Goal: Complete application form: Complete application form

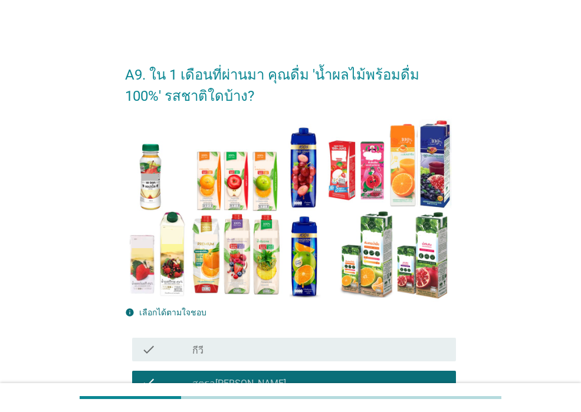
scroll to position [590, 0]
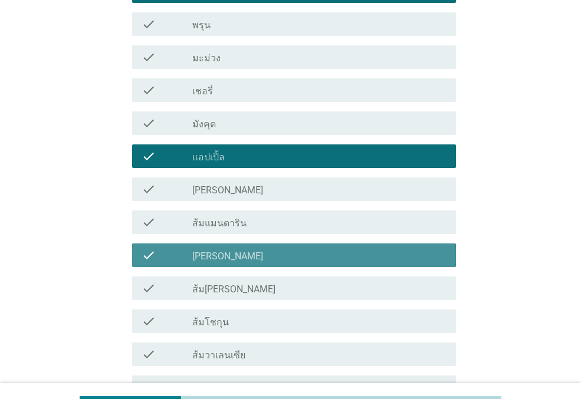
click at [216, 253] on label "[PERSON_NAME]" at bounding box center [227, 257] width 71 height 12
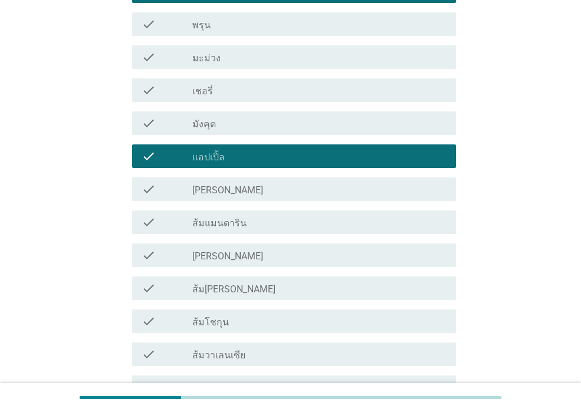
click at [228, 260] on label "[PERSON_NAME]" at bounding box center [227, 257] width 71 height 12
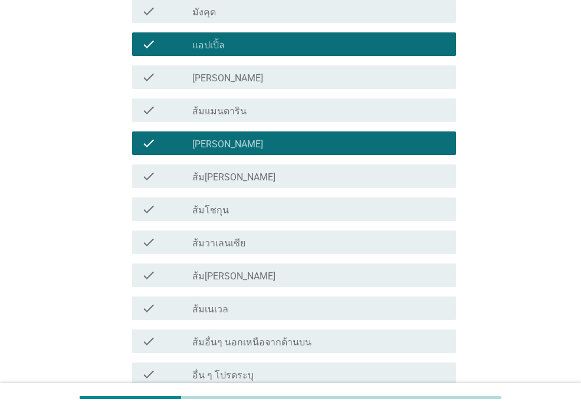
scroll to position [813, 0]
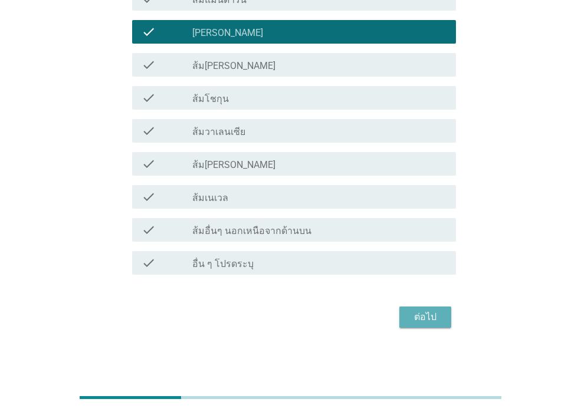
click at [426, 313] on div "ต่อไป" at bounding box center [425, 317] width 33 height 14
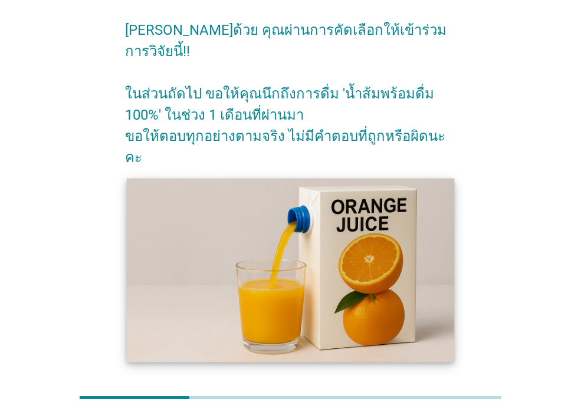
scroll to position [86, 0]
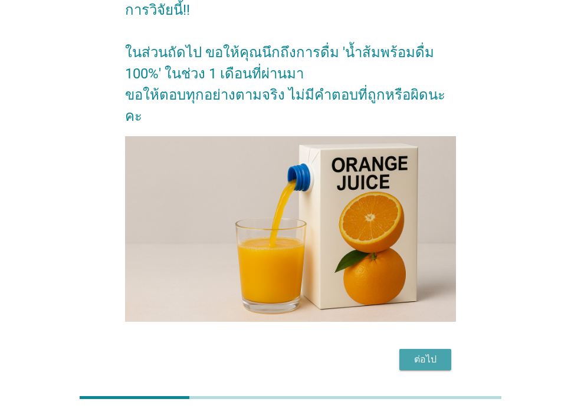
click at [419, 353] on div "ต่อไป" at bounding box center [425, 360] width 33 height 14
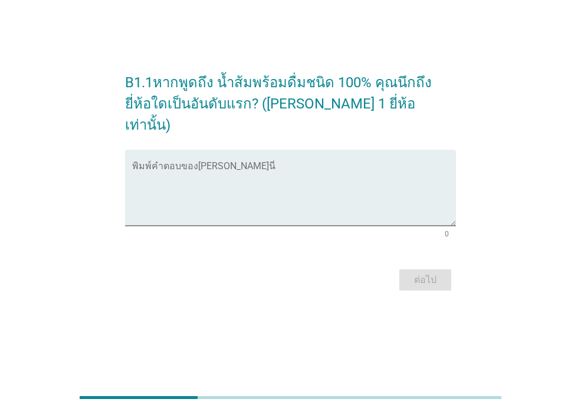
scroll to position [0, 0]
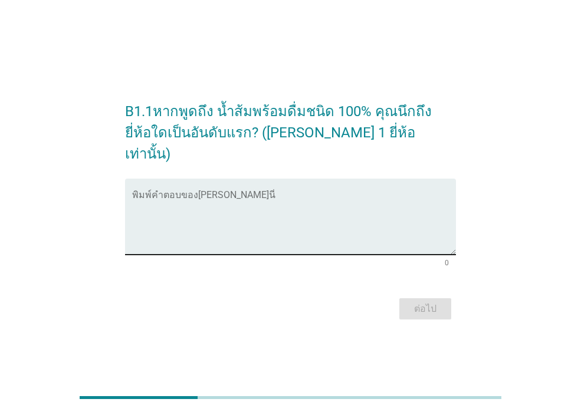
click at [423, 199] on textarea "พิมพ์คำตอบของคุณ ที่นี่" at bounding box center [294, 224] width 324 height 62
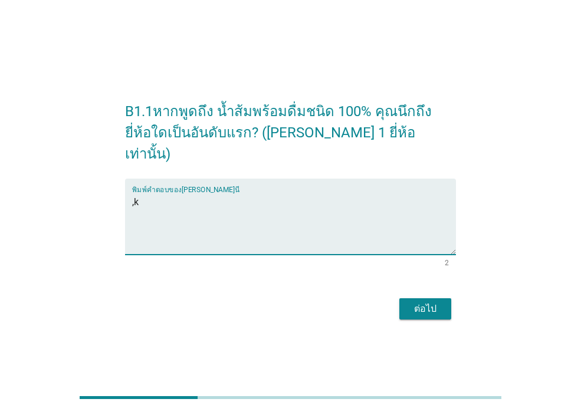
type textarea ","
type textarea "[PERSON_NAME]"
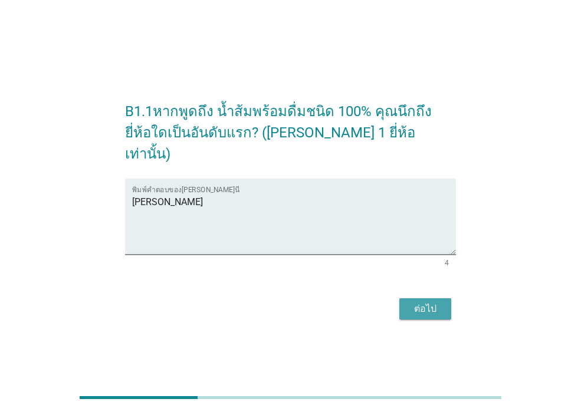
click at [426, 302] on div "ต่อไป" at bounding box center [425, 309] width 33 height 14
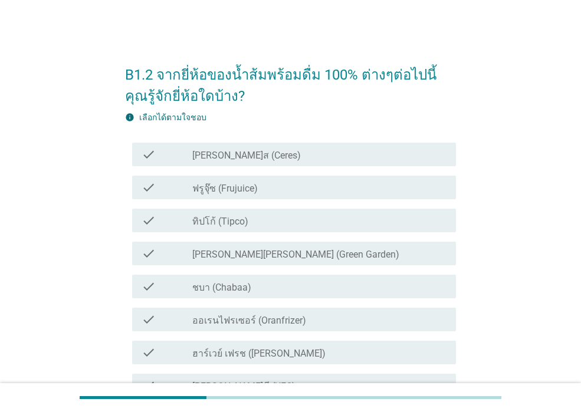
click at [300, 225] on div "check_box_outline_blank ทิปโก้ (Tipco)" at bounding box center [319, 221] width 254 height 14
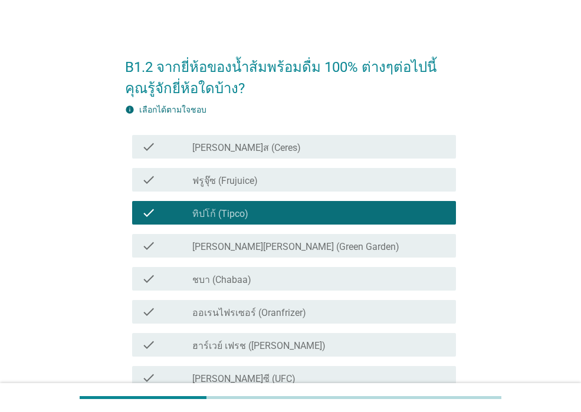
scroll to position [59, 0]
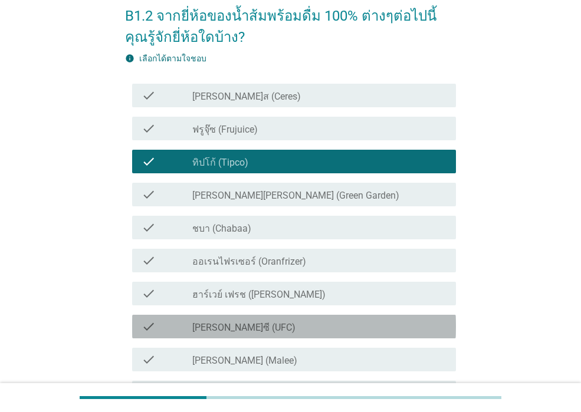
drag, startPoint x: 311, startPoint y: 325, endPoint x: 312, endPoint y: 340, distance: 14.8
click at [312, 326] on div "check_box_outline_blank [PERSON_NAME]ซี (UFC)" at bounding box center [319, 327] width 254 height 14
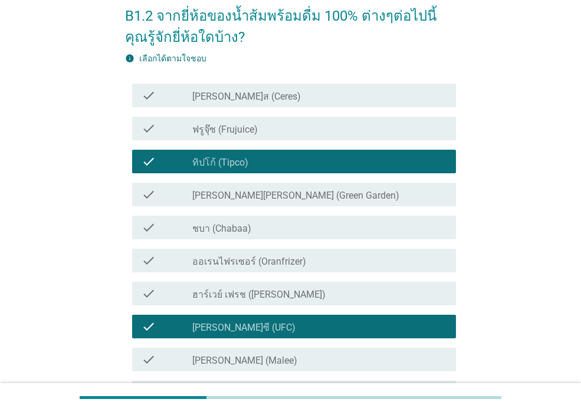
click at [316, 356] on div "check_box_outline_blank [PERSON_NAME] (Malee)" at bounding box center [319, 360] width 254 height 14
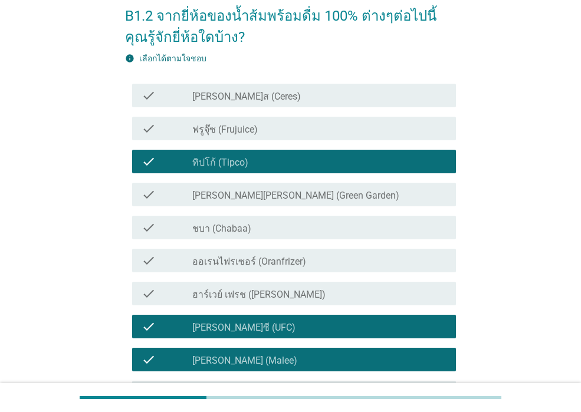
scroll to position [118, 0]
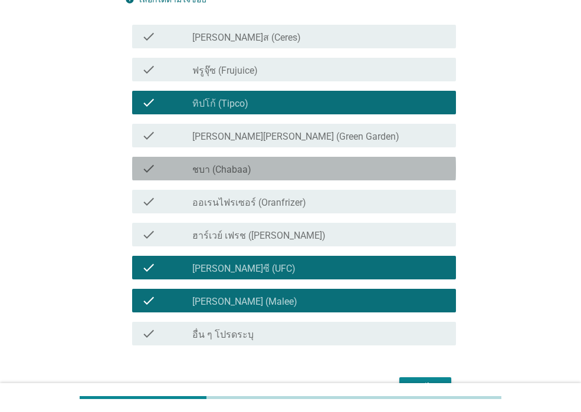
click at [316, 171] on div "check_box_outline_blank ชบา (Chabaa)" at bounding box center [319, 169] width 254 height 14
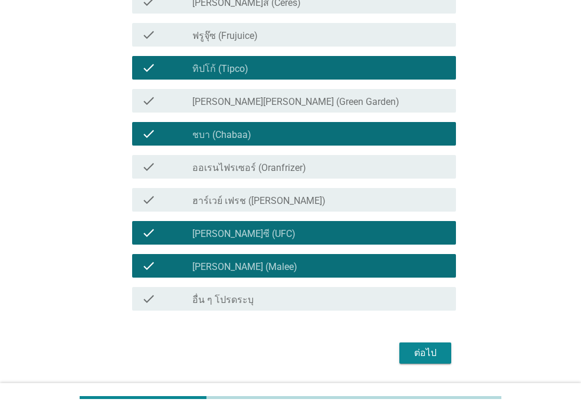
scroll to position [189, 0]
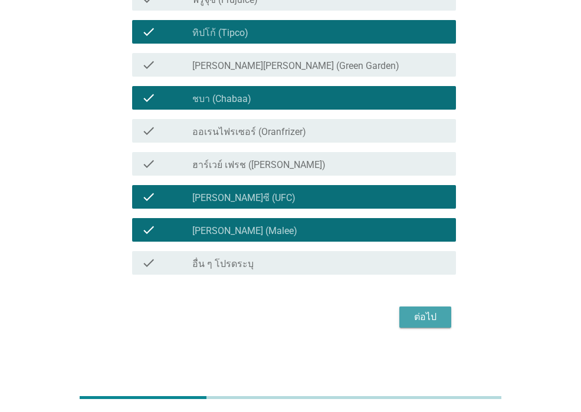
click at [418, 324] on div "ต่อไป" at bounding box center [425, 317] width 33 height 14
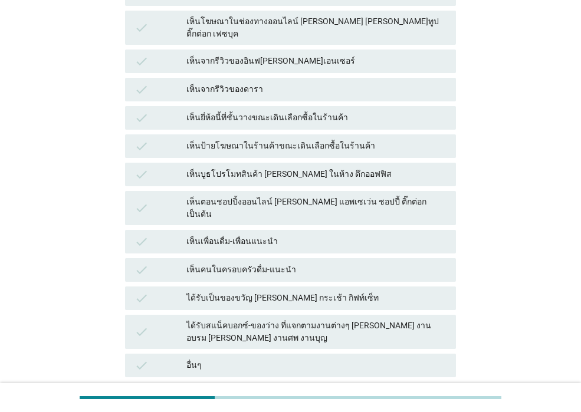
scroll to position [236, 0]
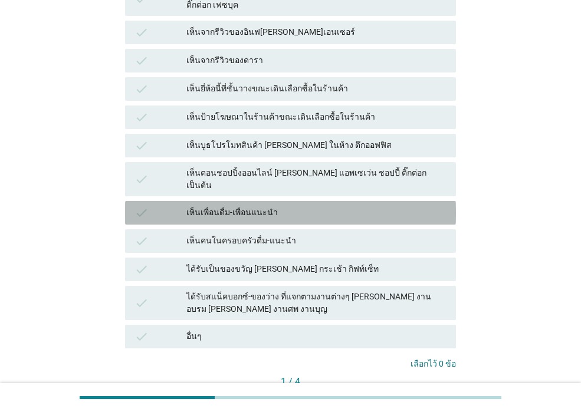
click at [290, 206] on div "เห็นเพื่อนดื่ม-เพื่อนแนะนำ" at bounding box center [316, 213] width 260 height 14
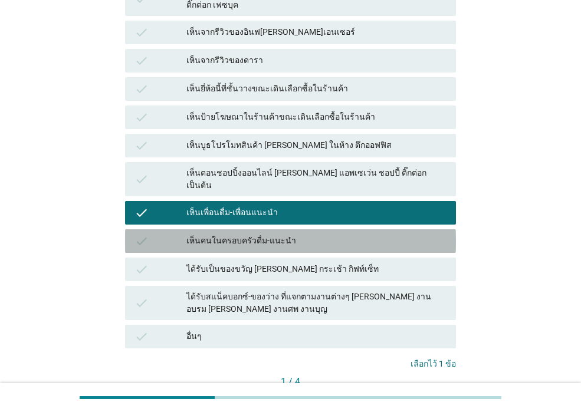
click at [291, 234] on div "เห็นคนในครอบครัวดื่ม-แนะนำ" at bounding box center [316, 241] width 260 height 14
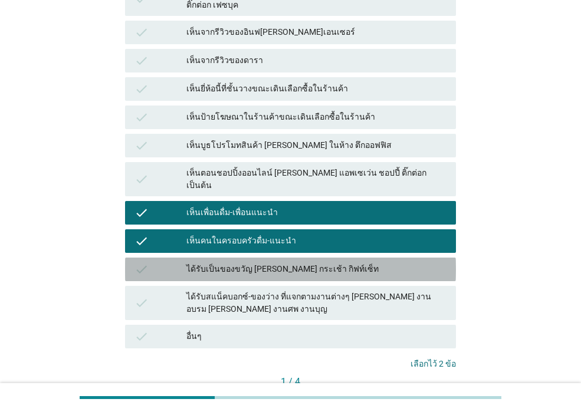
click at [291, 262] on div "ได้รับเป็นของขวัญ [PERSON_NAME] กระเช้า กิฟท์เซ็ท" at bounding box center [316, 269] width 260 height 14
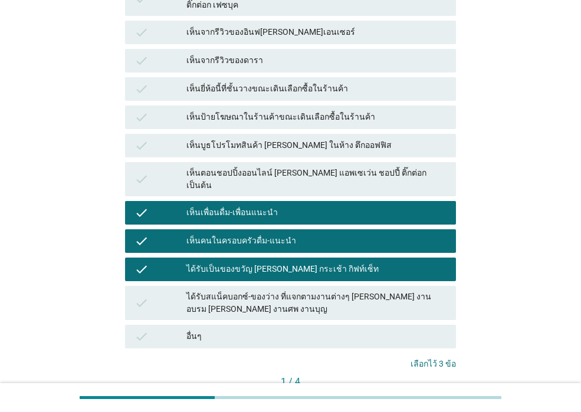
click at [414, 392] on button "ต่อไป" at bounding box center [430, 402] width 52 height 21
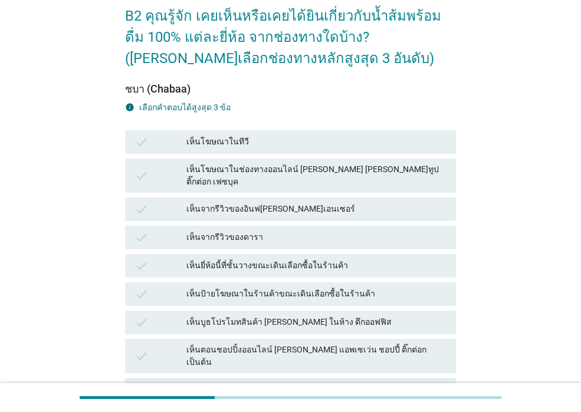
scroll to position [118, 0]
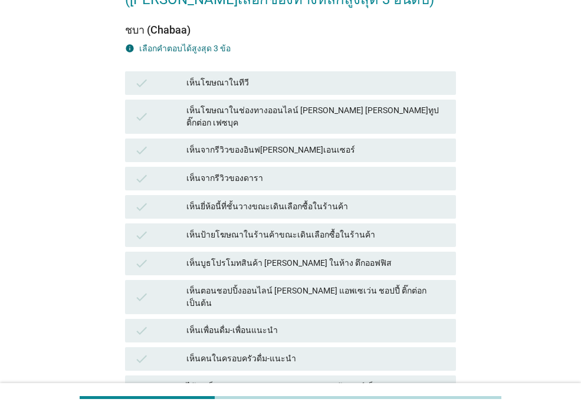
drag, startPoint x: 349, startPoint y: 197, endPoint x: 350, endPoint y: 211, distance: 13.6
click at [350, 200] on div "เห็นยี่ห้อนี้ที่ชั้นวางขณะเดินเลือกซื้อในร้านค้า" at bounding box center [316, 207] width 260 height 14
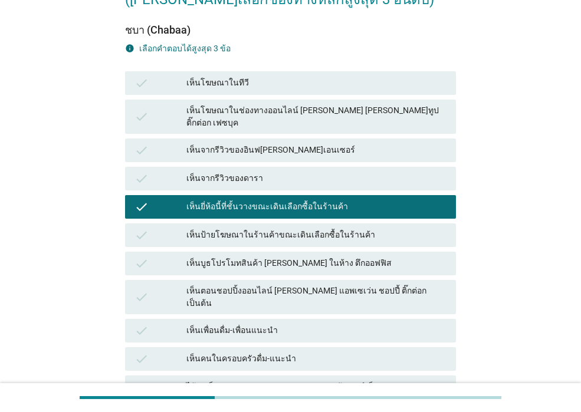
drag, startPoint x: 349, startPoint y: 223, endPoint x: 340, endPoint y: 261, distance: 39.2
click at [349, 228] on div "เห็นป้ายโฆษณาในร้านค้าขณะเดินเลือกซื้อในร้านค้า" at bounding box center [316, 235] width 260 height 14
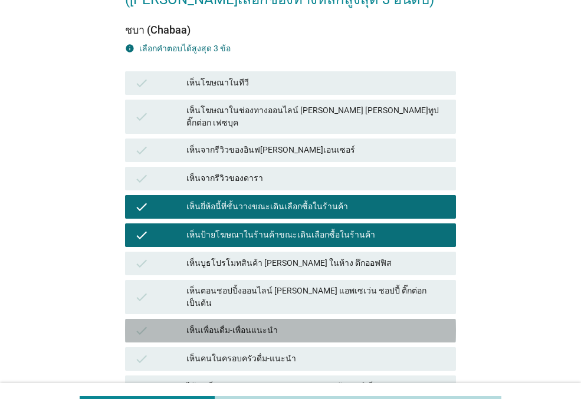
click at [333, 324] on div "เห็นเพื่อนดื่ม-เพื่อนแนะนำ" at bounding box center [316, 331] width 260 height 14
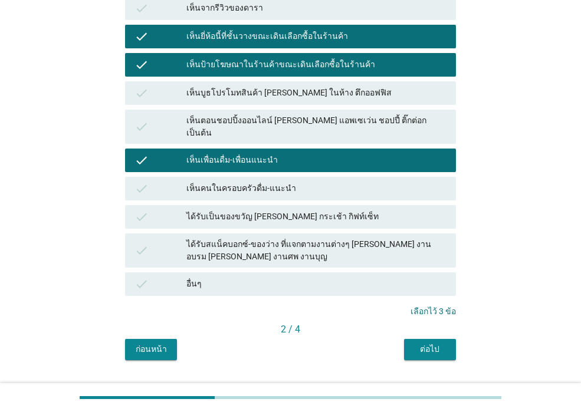
scroll to position [296, 0]
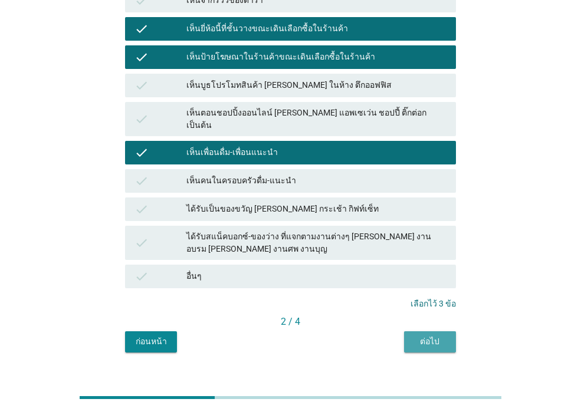
click at [433, 336] on div "ต่อไป" at bounding box center [429, 342] width 33 height 12
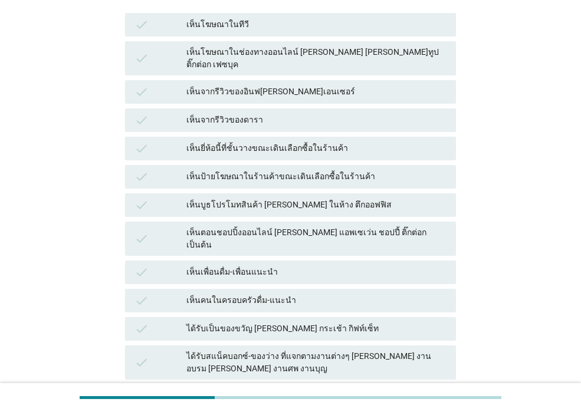
scroll to position [177, 0]
click at [366, 198] on div "เห็นบูธโปรโมทสินค้า [PERSON_NAME] ในห้าง ตึกออฟฟิส" at bounding box center [316, 205] width 260 height 14
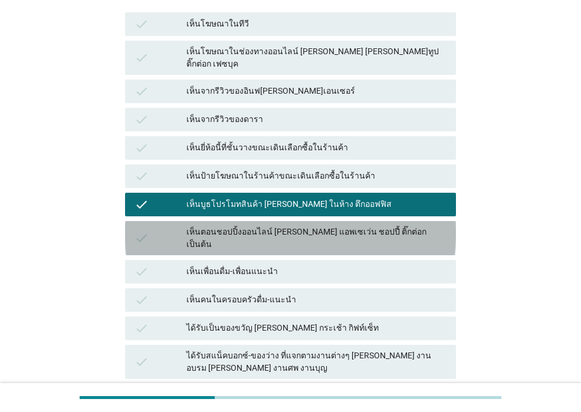
click at [367, 227] on div "เห็นตอนชอปปิ้งออนไลน์ [PERSON_NAME] แอพเซเว่น ชอปปี้ ติ๊กต่อก เป็นต้น" at bounding box center [316, 238] width 260 height 25
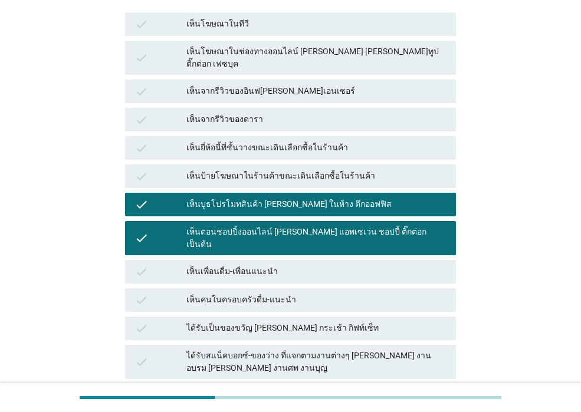
click at [365, 265] on div "เห็นเพื่อนดื่ม-เพื่อนแนะนำ" at bounding box center [316, 272] width 260 height 14
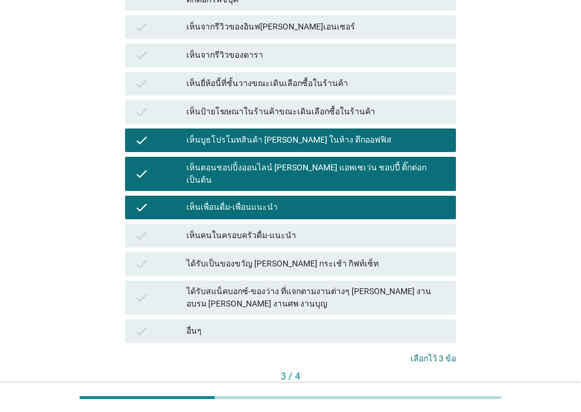
scroll to position [296, 0]
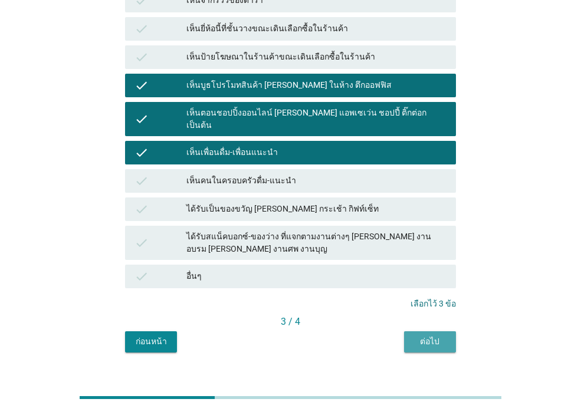
click at [408, 331] on button "ต่อไป" at bounding box center [430, 341] width 52 height 21
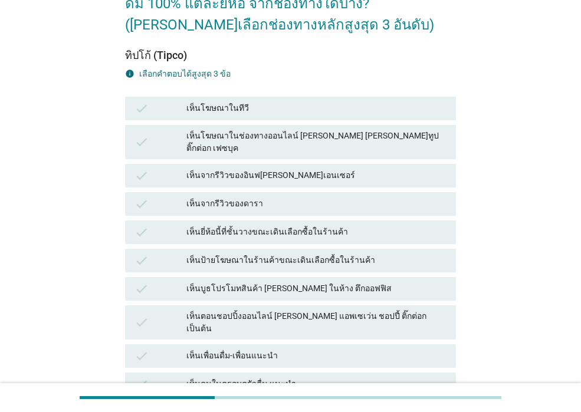
scroll to position [118, 0]
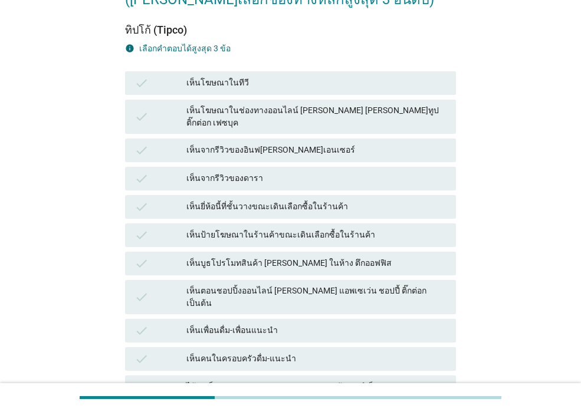
click at [367, 257] on div "เห็นบูธโปรโมทสินค้า [PERSON_NAME] ในห้าง ตึกออฟฟิส" at bounding box center [316, 264] width 260 height 14
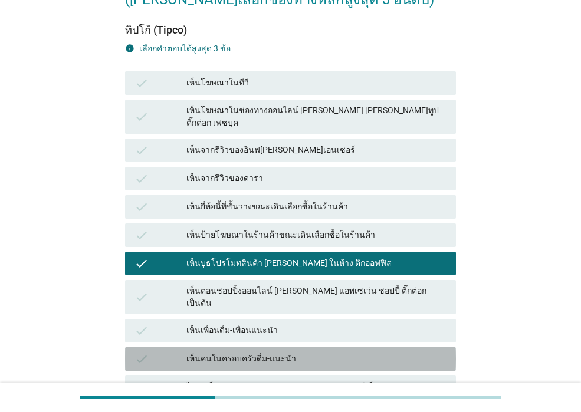
click at [367, 352] on div "เห็นคนในครอบครัวดื่ม-แนะนำ" at bounding box center [316, 359] width 260 height 14
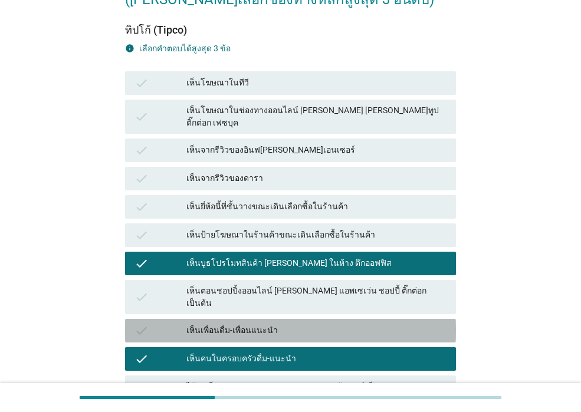
click at [368, 324] on div "เห็นเพื่อนดื่ม-เพื่อนแนะนำ" at bounding box center [316, 331] width 260 height 14
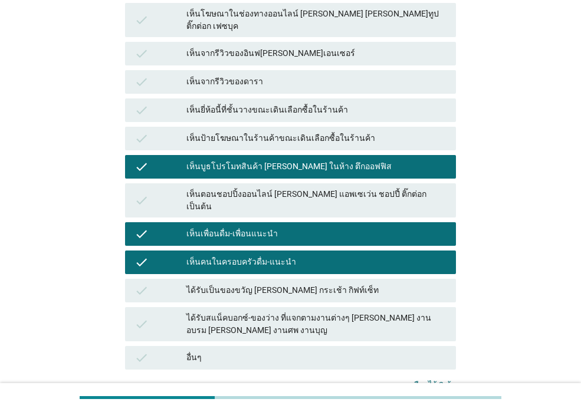
scroll to position [296, 0]
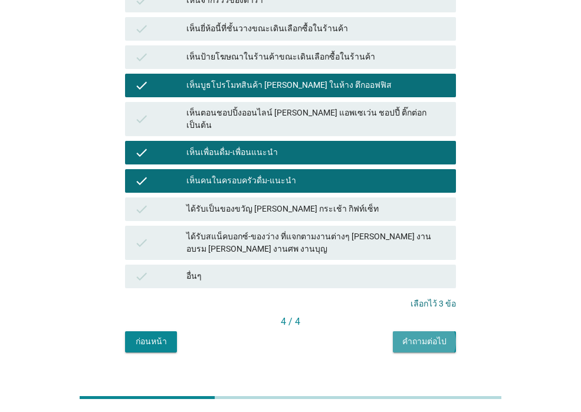
click at [398, 331] on button "คำถามต่อไป" at bounding box center [424, 341] width 63 height 21
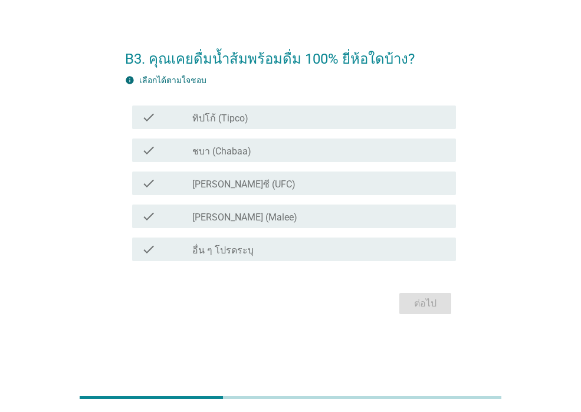
scroll to position [0, 0]
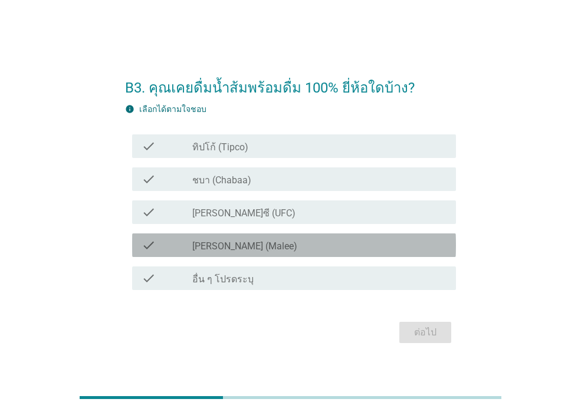
click at [202, 244] on label "[PERSON_NAME] (Malee)" at bounding box center [244, 247] width 105 height 12
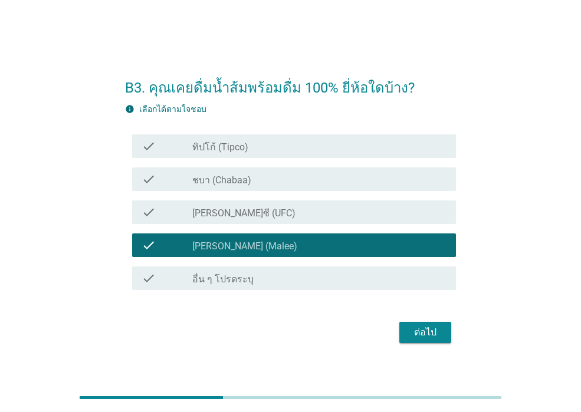
click at [214, 211] on label "[PERSON_NAME]ซี (UFC)" at bounding box center [243, 214] width 103 height 12
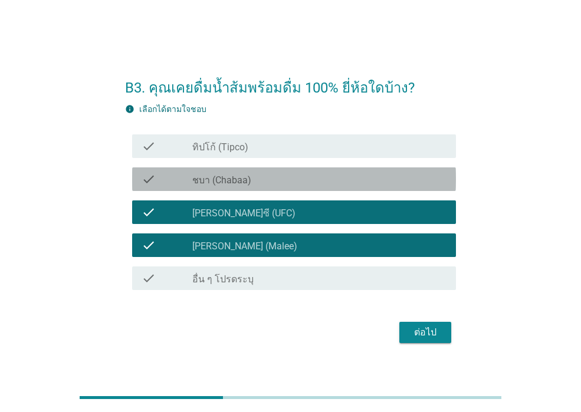
drag, startPoint x: 227, startPoint y: 179, endPoint x: 241, endPoint y: 157, distance: 25.5
click at [234, 172] on div "check_box_outline_blank ชบา (Chabaa)" at bounding box center [319, 179] width 254 height 14
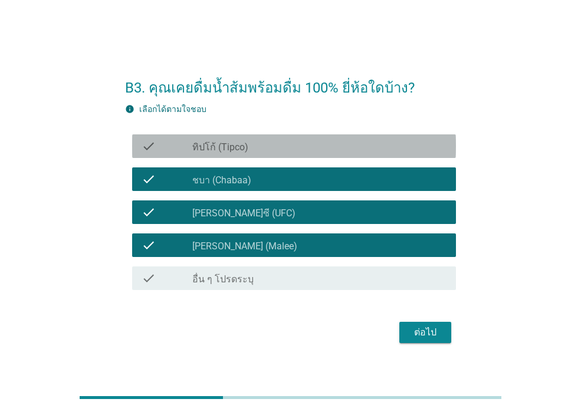
click at [256, 146] on div "check_box_outline_blank ทิปโก้ (Tipco)" at bounding box center [319, 146] width 254 height 14
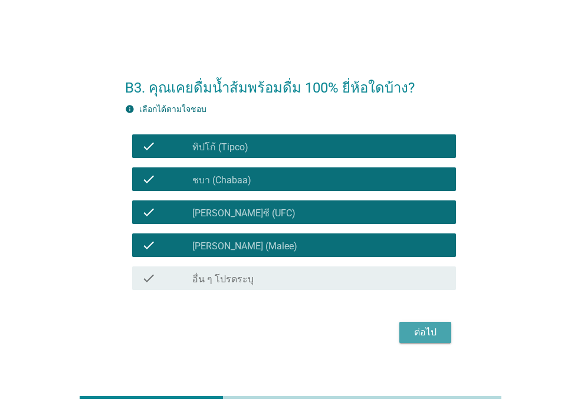
click at [417, 339] on div "ต่อไป" at bounding box center [425, 333] width 33 height 14
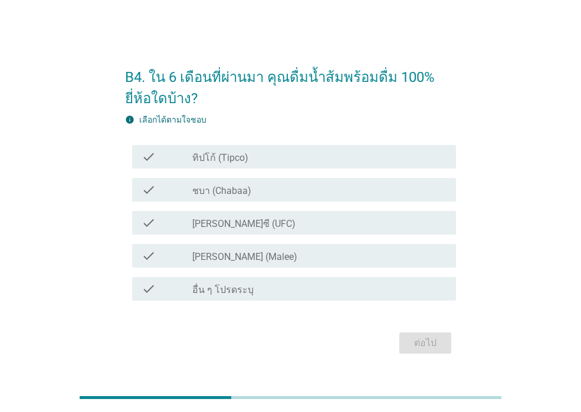
click at [225, 257] on label "[PERSON_NAME] (Malee)" at bounding box center [244, 257] width 105 height 12
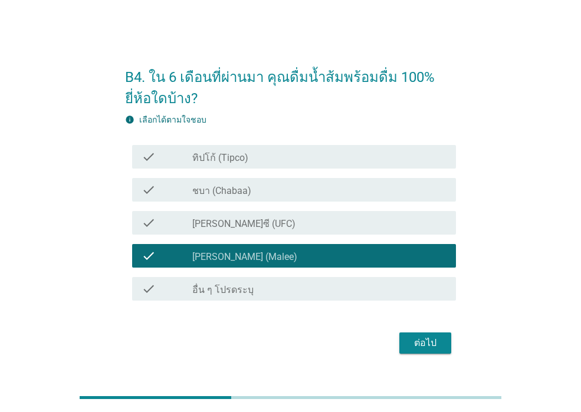
drag, startPoint x: 229, startPoint y: 222, endPoint x: 237, endPoint y: 184, distance: 38.4
click at [230, 216] on div "check_box [PERSON_NAME]ซี (UFC)" at bounding box center [319, 223] width 254 height 14
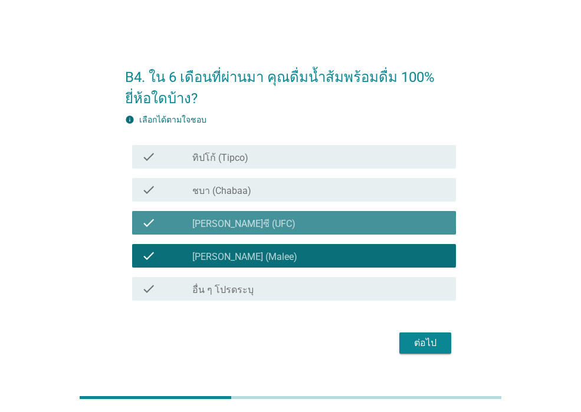
click at [239, 179] on div "check check_box_outline_blank ชบา (Chabaa)" at bounding box center [294, 190] width 324 height 24
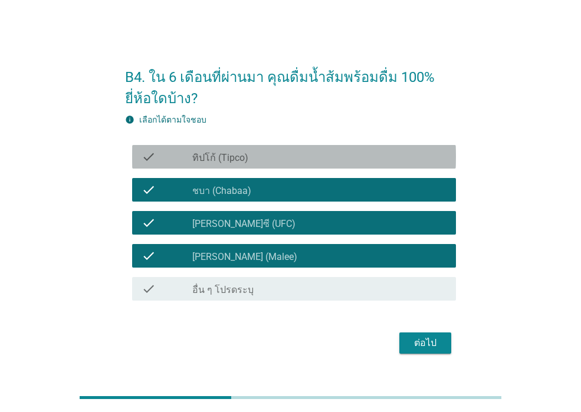
click at [249, 158] on div "check_box_outline_blank ทิปโก้ (Tipco)" at bounding box center [319, 157] width 254 height 14
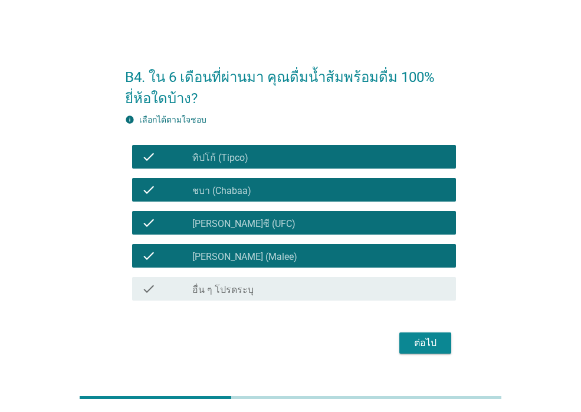
click at [409, 340] on div "ต่อไป" at bounding box center [425, 343] width 33 height 14
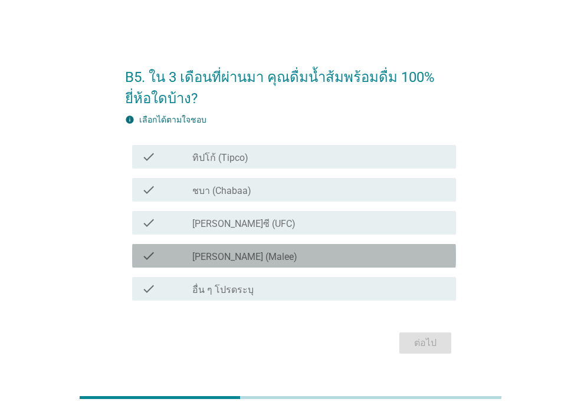
click at [303, 263] on div "check check_box_outline_blank [PERSON_NAME] (Malee)" at bounding box center [294, 256] width 324 height 24
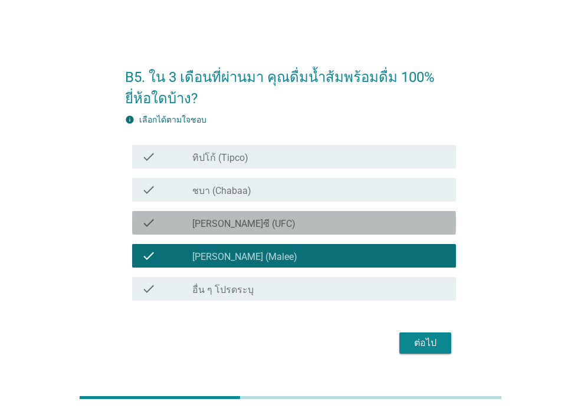
drag, startPoint x: 316, startPoint y: 214, endPoint x: 319, endPoint y: 204, distance: 10.5
click at [317, 209] on div "check check_box [PERSON_NAME]ซี (UFC)" at bounding box center [290, 222] width 331 height 33
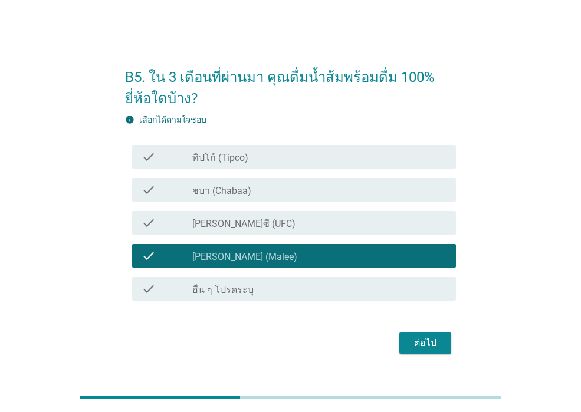
drag, startPoint x: 320, startPoint y: 193, endPoint x: 326, endPoint y: 179, distance: 15.1
click at [323, 188] on div "check_box_outline_blank ชบา (Chabaa)" at bounding box center [319, 190] width 254 height 14
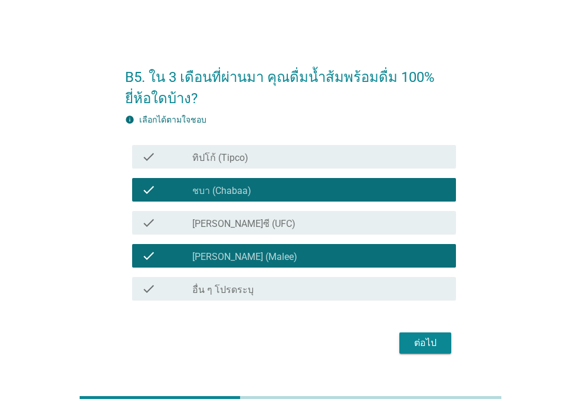
click at [331, 160] on div "check_box_outline_blank ทิปโก้ (Tipco)" at bounding box center [319, 157] width 254 height 14
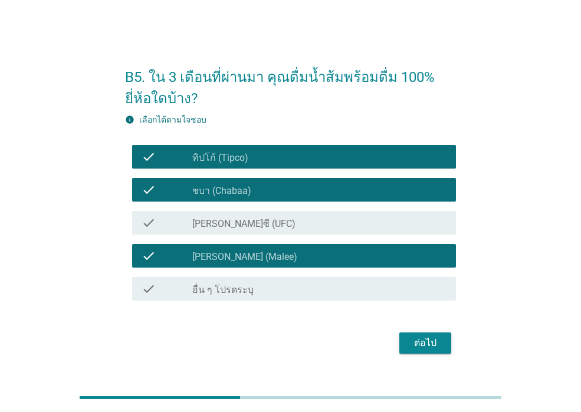
click at [318, 224] on div "check_box [PERSON_NAME]ซี (UFC)" at bounding box center [319, 223] width 254 height 14
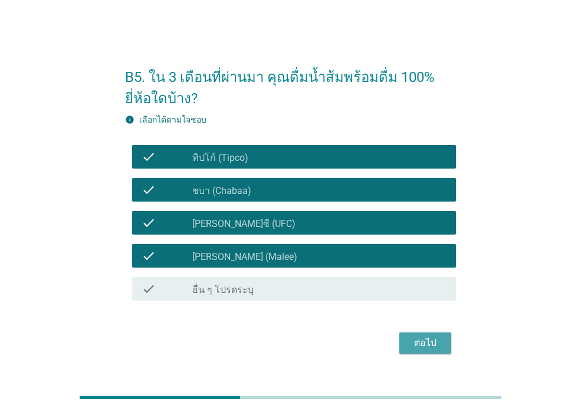
click at [433, 344] on div "ต่อไป" at bounding box center [425, 343] width 33 height 14
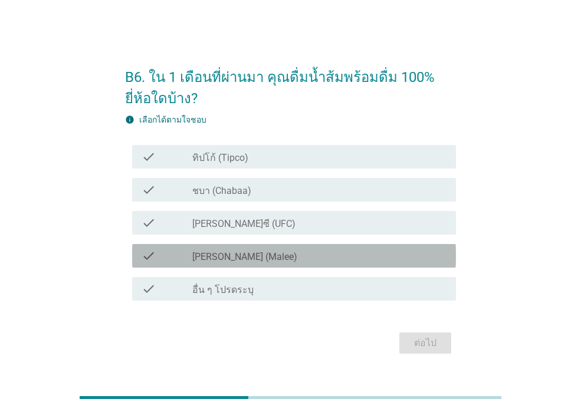
click at [355, 249] on div "check_box_outline_blank [PERSON_NAME] (Malee)" at bounding box center [319, 256] width 254 height 14
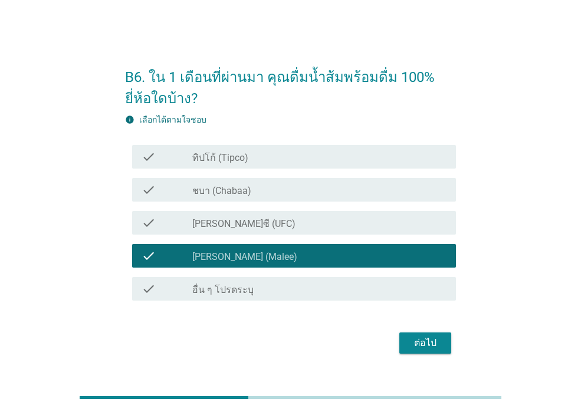
click at [356, 219] on div "check_box [PERSON_NAME]ซี (UFC)" at bounding box center [319, 223] width 254 height 14
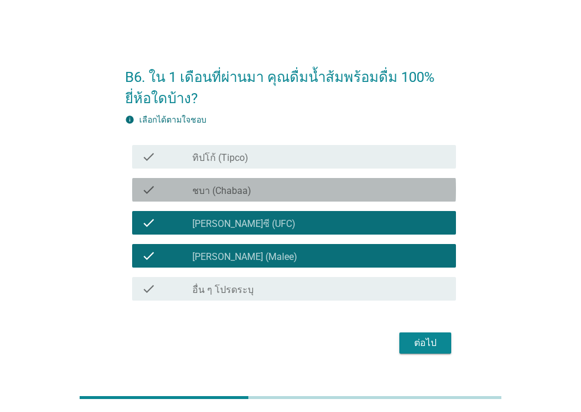
drag, startPoint x: 357, startPoint y: 183, endPoint x: 362, endPoint y: 161, distance: 23.0
click at [357, 182] on div "check check_box_outline_blank ชบา (Chabaa)" at bounding box center [294, 190] width 324 height 24
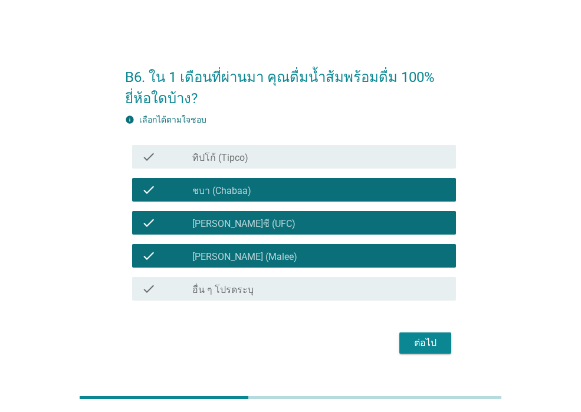
click at [365, 157] on div "check_box_outline_blank ทิปโก้ (Tipco)" at bounding box center [319, 157] width 254 height 14
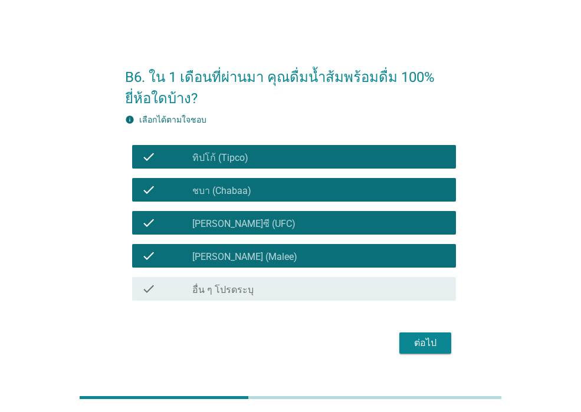
click at [422, 340] on div "ต่อไป" at bounding box center [425, 343] width 33 height 14
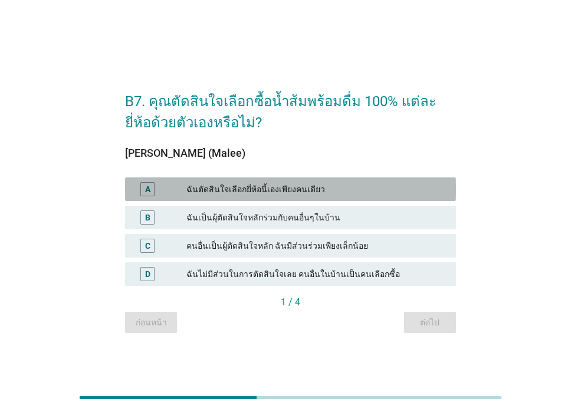
click at [332, 192] on div "ฉันตัดสินใจเลือกยี่ห้อนี้เองเพียงคนเดียว" at bounding box center [316, 189] width 260 height 14
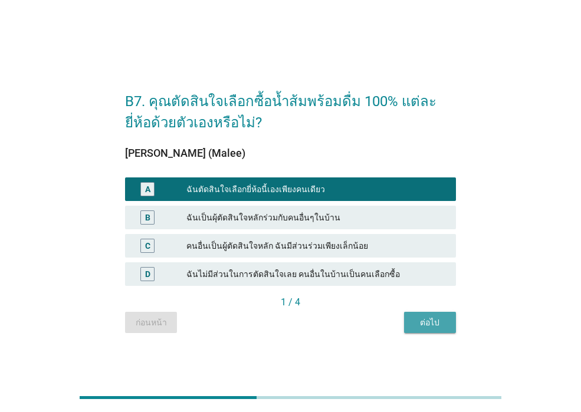
click at [410, 321] on button "ต่อไป" at bounding box center [430, 322] width 52 height 21
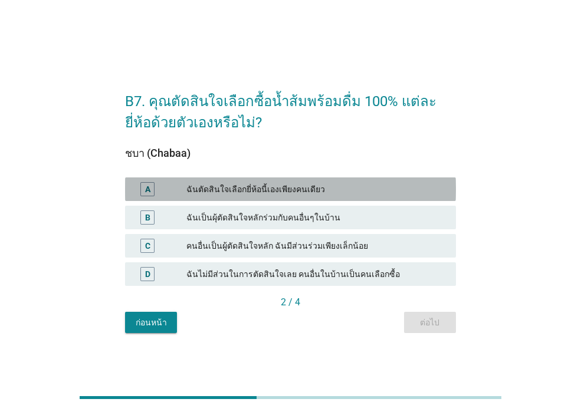
click at [351, 191] on div "ฉันตัดสินใจเลือกยี่ห้อนี้เองเพียงคนเดียว" at bounding box center [316, 189] width 260 height 14
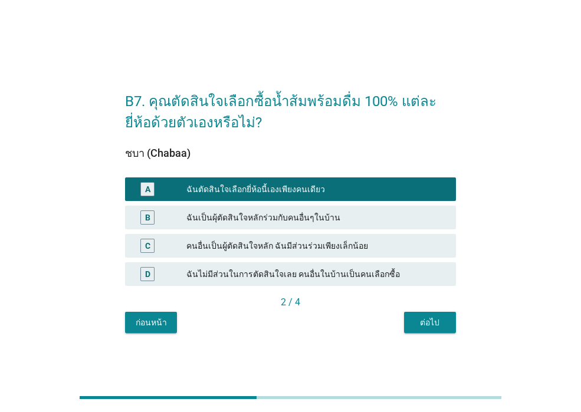
click at [431, 321] on div "ต่อไป" at bounding box center [429, 323] width 33 height 12
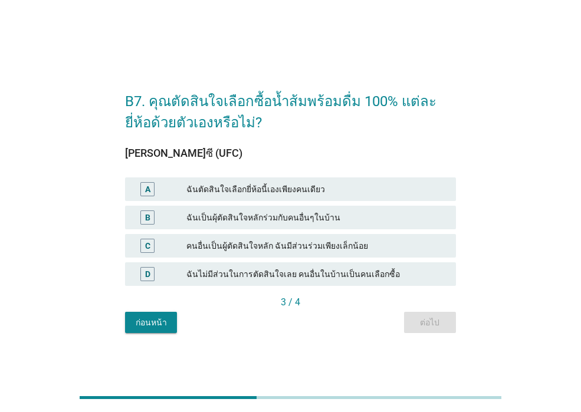
click at [336, 184] on div "ฉันตัดสินใจเลือกยี่ห้อนี้เองเพียงคนเดียว" at bounding box center [316, 189] width 260 height 14
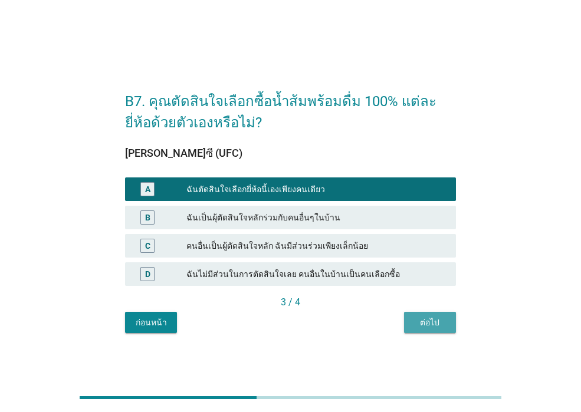
click at [424, 322] on div "ต่อไป" at bounding box center [429, 323] width 33 height 12
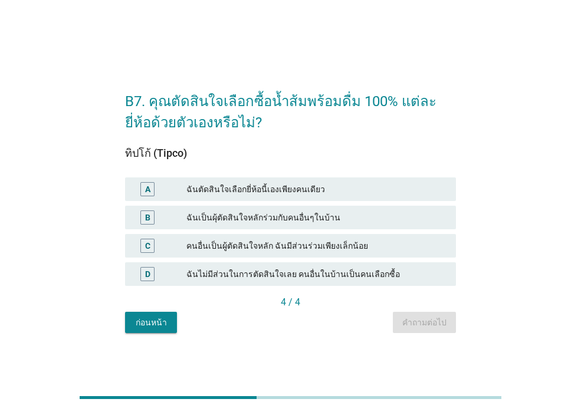
click at [343, 191] on div "ฉันตัดสินใจเลือกยี่ห้อนี้เองเพียงคนเดียว" at bounding box center [316, 189] width 260 height 14
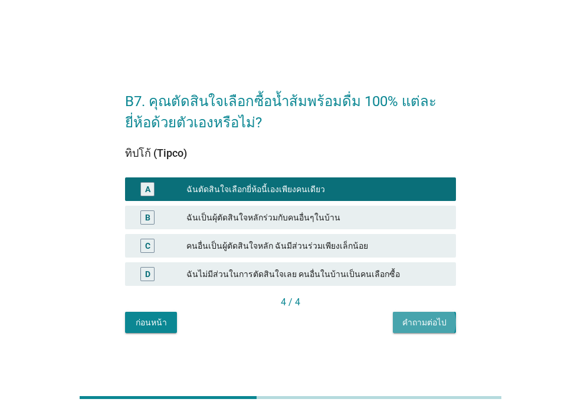
click at [407, 322] on div "คำถามต่อไป" at bounding box center [424, 323] width 44 height 12
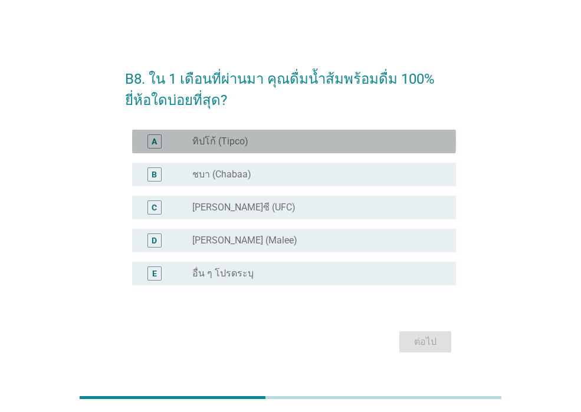
click at [309, 143] on div "radio_button_unchecked ทิปโก้ (Tipco)" at bounding box center [314, 142] width 245 height 12
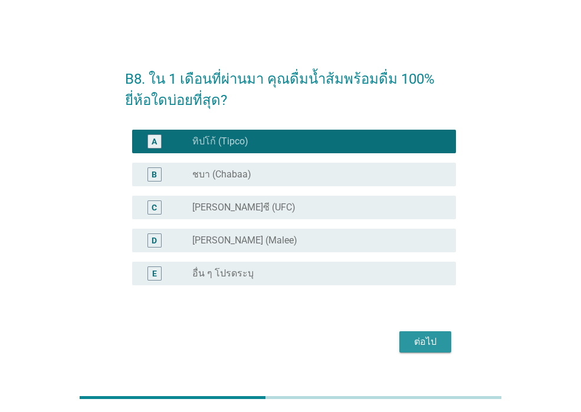
click at [419, 340] on div "ต่อไป" at bounding box center [425, 342] width 33 height 14
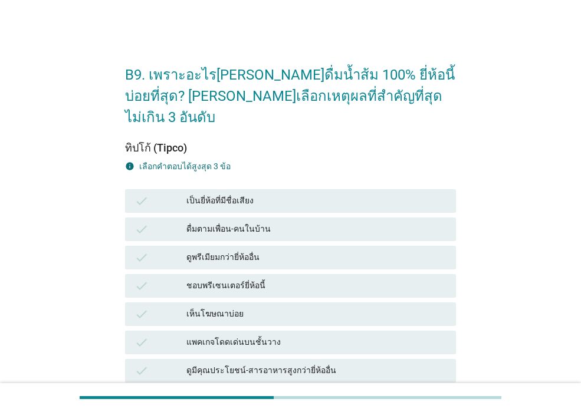
scroll to position [59, 0]
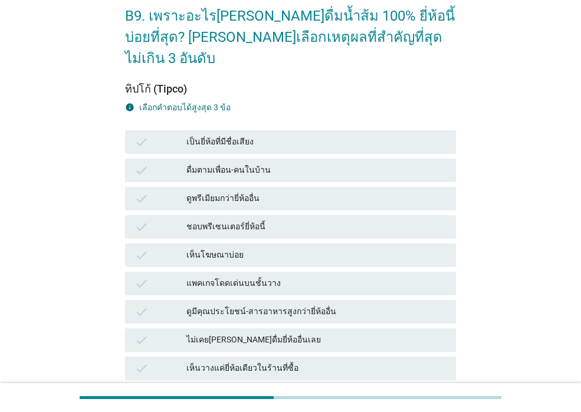
click at [401, 135] on div "เป็นยี่ห้อที่มีชื่อเสียง" at bounding box center [316, 142] width 260 height 14
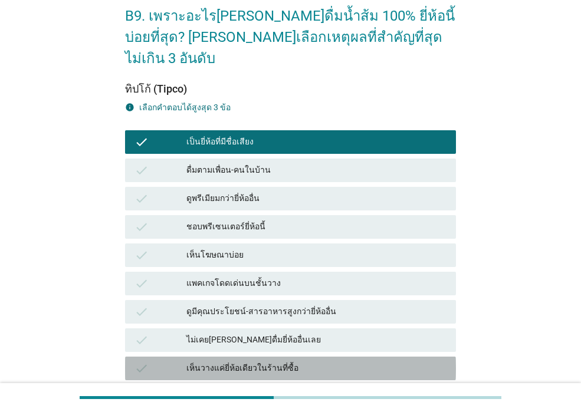
click at [372, 362] on div "เห็นวางแค่ยี่ห้อเดียวในร้านที่ซื้อ" at bounding box center [316, 369] width 260 height 14
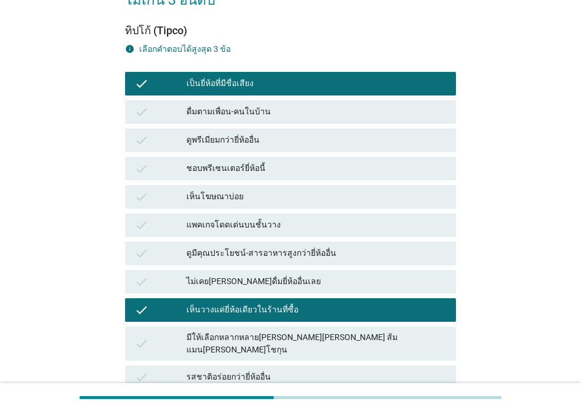
scroll to position [118, 0]
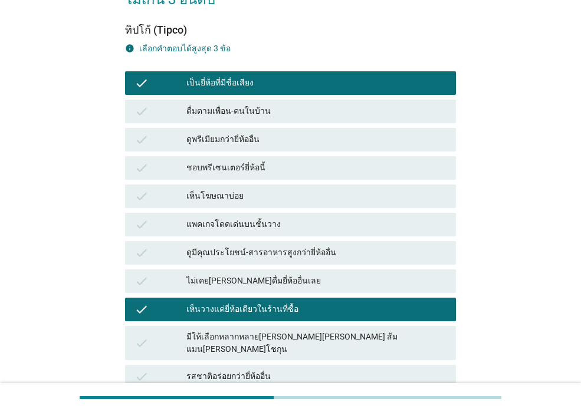
click at [363, 331] on div "มีให้เลือกหลากหลาย[PERSON_NAME][PERSON_NAME] ส้มแมน[PERSON_NAME]โชกุน" at bounding box center [316, 343] width 260 height 25
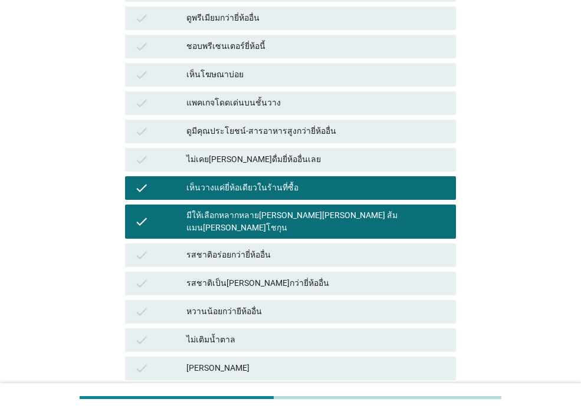
scroll to position [413, 0]
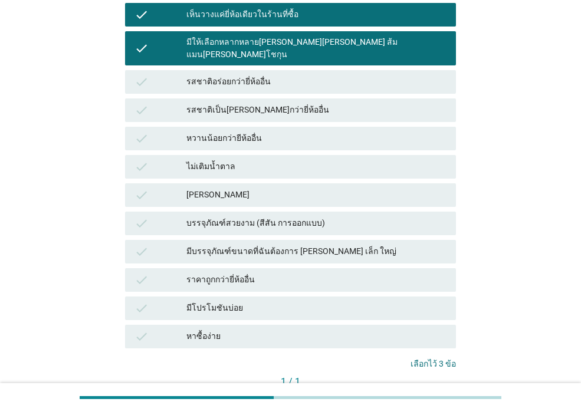
click at [407, 396] on div "คำถามต่อไป" at bounding box center [424, 402] width 44 height 12
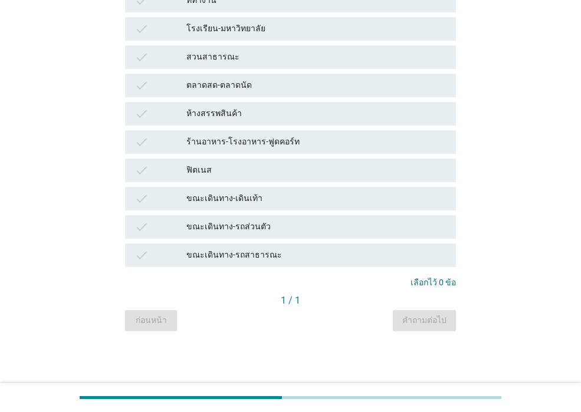
scroll to position [0, 0]
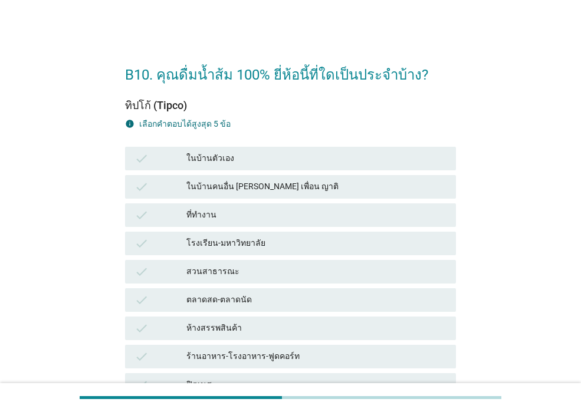
click at [299, 165] on div "ในบ้านตัวเอง" at bounding box center [316, 159] width 260 height 14
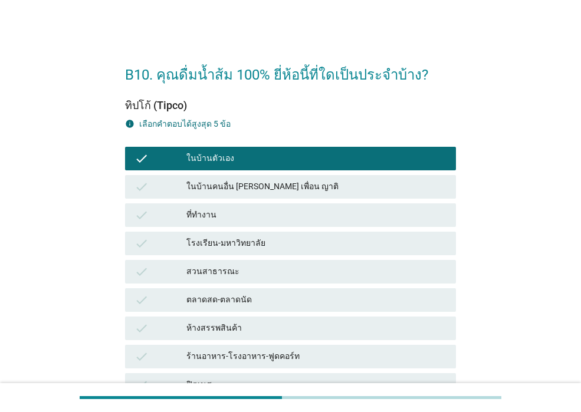
click at [321, 328] on div "ห้างสรรพสินค้า" at bounding box center [316, 328] width 260 height 14
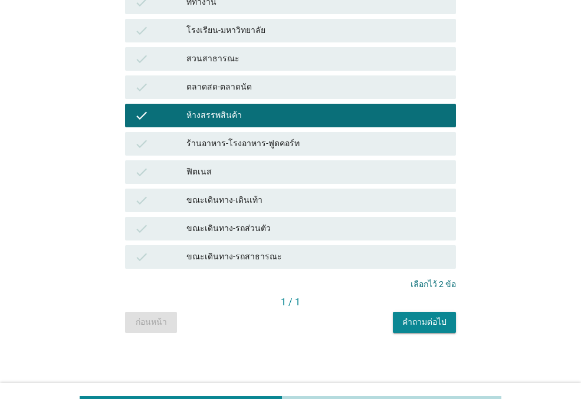
scroll to position [215, 0]
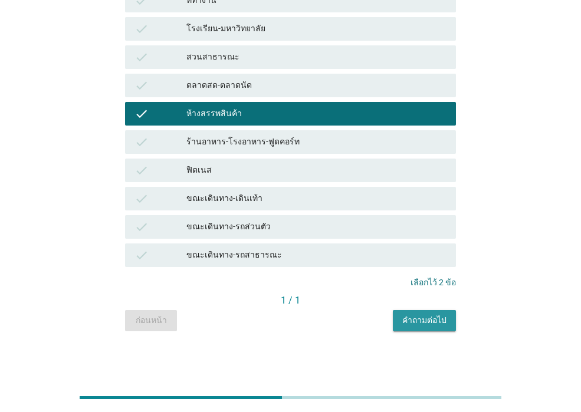
click at [432, 326] on div "คำถามต่อไป" at bounding box center [424, 320] width 44 height 12
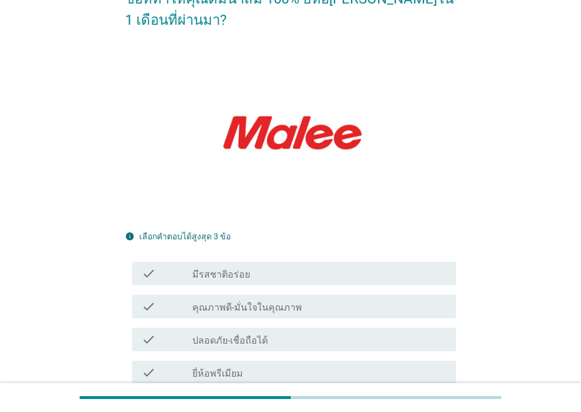
scroll to position [118, 0]
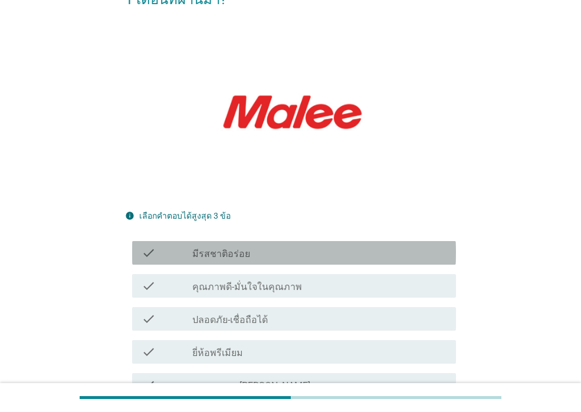
click at [297, 246] on div "check_box_outline_blank มีรสชาติอร่อย" at bounding box center [319, 253] width 254 height 14
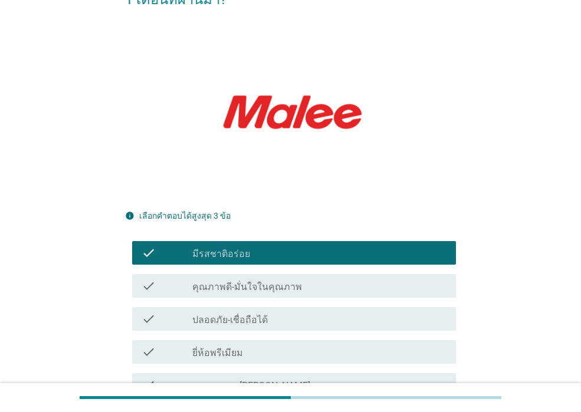
click at [294, 279] on div "check_box_outline_blank คุณภาพดี-มั่นใจในคุณภาพ" at bounding box center [319, 286] width 254 height 14
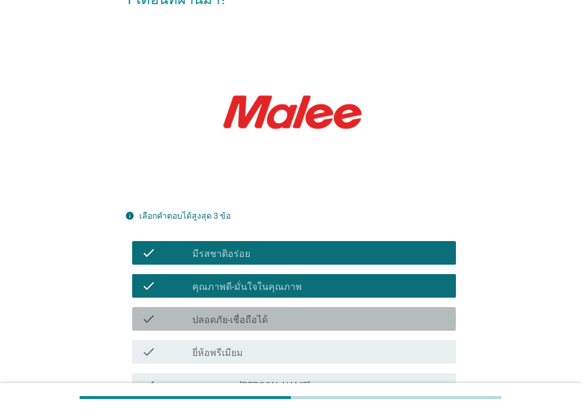
click at [291, 312] on div "check_box_outline_blank ปลอดภัย-เชื่อถือได้" at bounding box center [319, 319] width 254 height 14
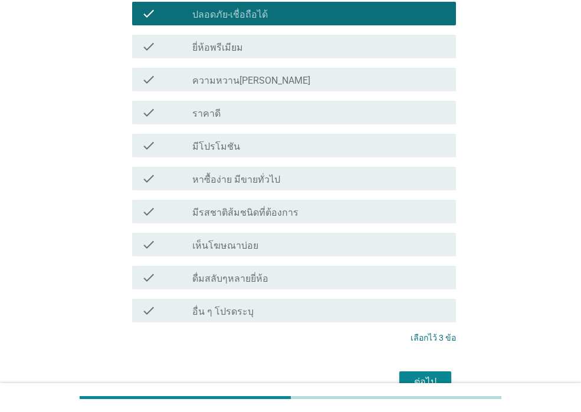
scroll to position [467, 0]
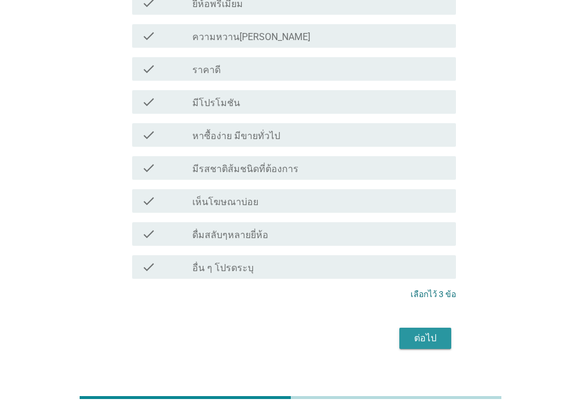
click at [430, 328] on button "ต่อไป" at bounding box center [425, 338] width 52 height 21
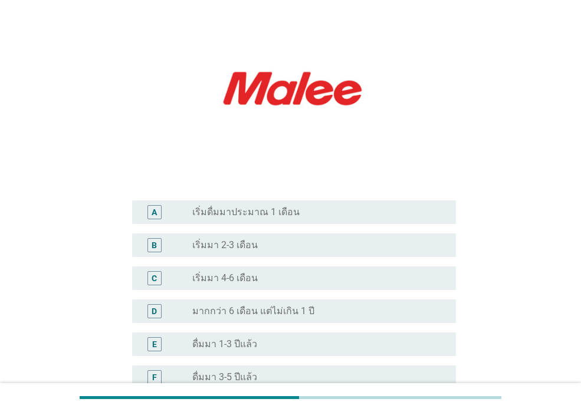
scroll to position [177, 0]
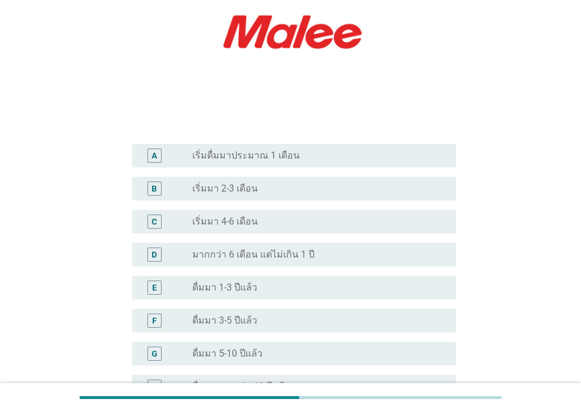
click at [337, 317] on div "radio_button_unchecked ดื่มมา 3-5 ปีแล้ว" at bounding box center [314, 321] width 245 height 12
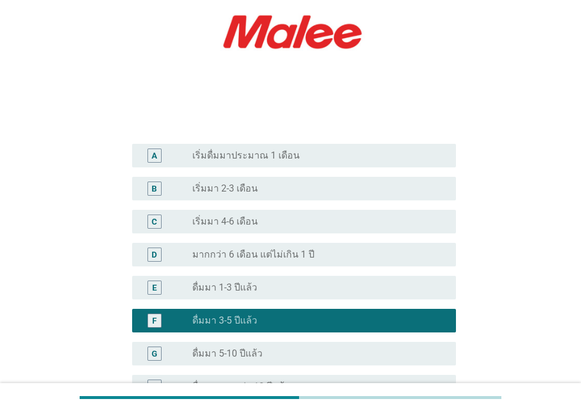
scroll to position [315, 0]
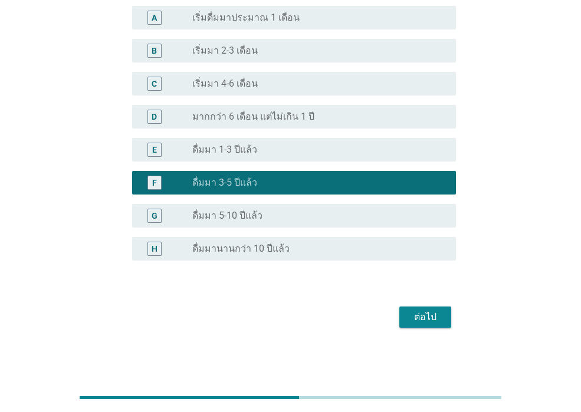
click at [415, 319] on div "ต่อไป" at bounding box center [425, 317] width 33 height 14
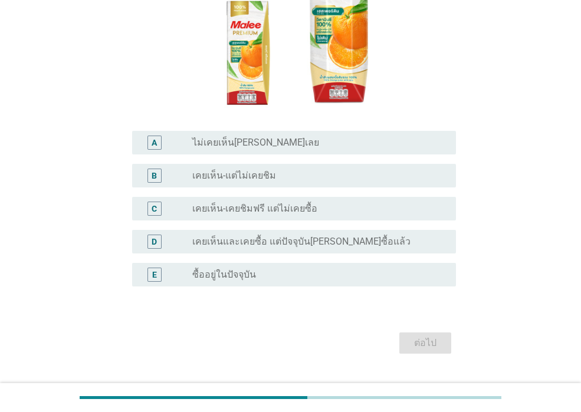
scroll to position [216, 0]
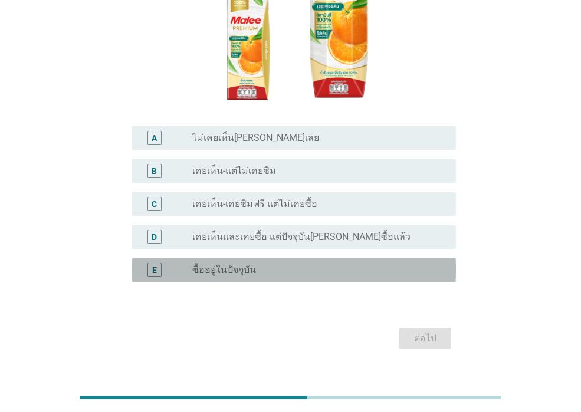
click at [339, 264] on div "radio_button_unchecked ซื้ออยู่ในปัจจุบัน" at bounding box center [314, 270] width 245 height 12
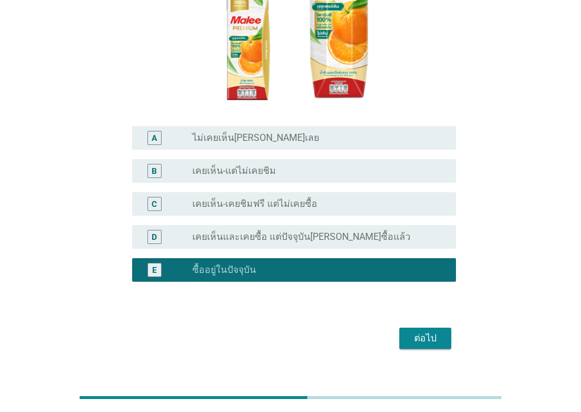
click at [415, 331] on div "ต่อไป" at bounding box center [425, 338] width 33 height 14
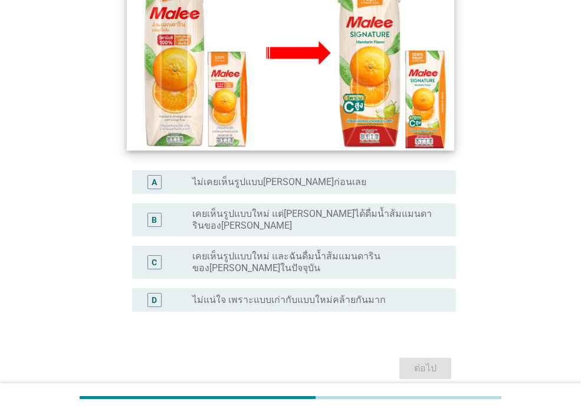
scroll to position [236, 0]
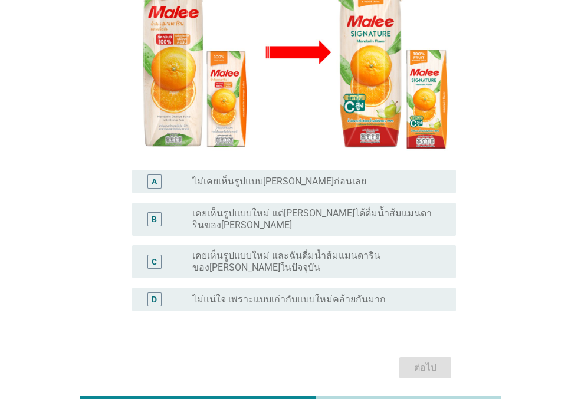
click at [302, 208] on div "radio_button_unchecked เคยเห็นรูปแบบใหม่ แต่[PERSON_NAME]ได้ดื่มน้ำส้มแมนดารินข…" at bounding box center [319, 220] width 254 height 24
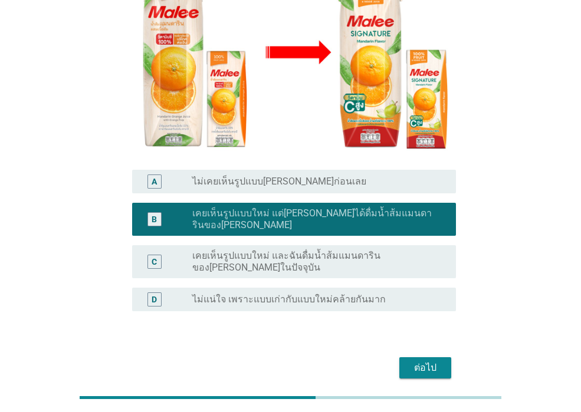
click at [386, 250] on label "เคยเห็นรูปแบบใหม่ และฉันดื่มน้ำส้มแมนดารินของ[PERSON_NAME]ในปัจจุบัน" at bounding box center [314, 262] width 245 height 24
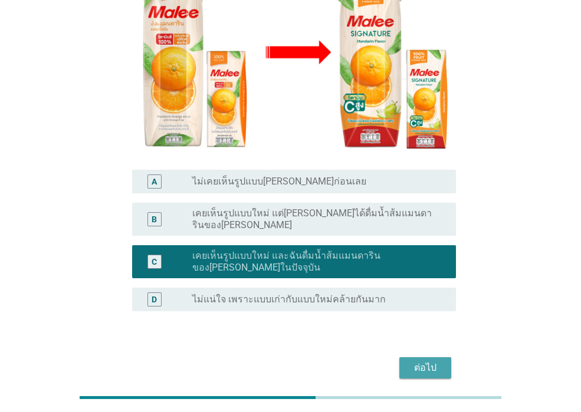
click at [416, 361] on div "ต่อไป" at bounding box center [425, 368] width 33 height 14
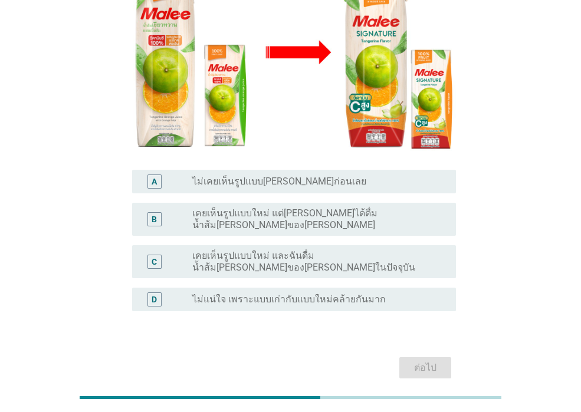
click at [319, 250] on label "เคยเห็นรูปแบบใหม่ และฉันดื่มน้ำส้ม[PERSON_NAME]ของ[PERSON_NAME]ในปัจจุบัน" at bounding box center [314, 262] width 245 height 24
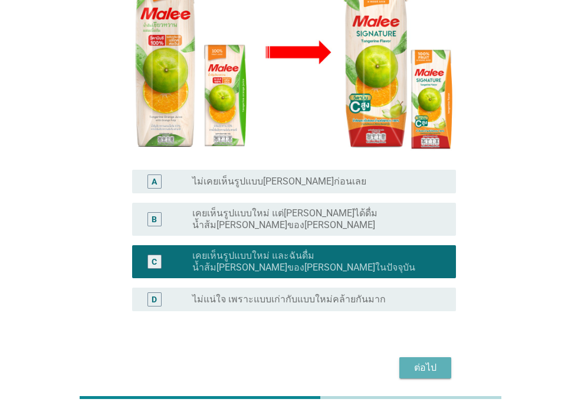
click at [419, 361] on div "ต่อไป" at bounding box center [425, 368] width 33 height 14
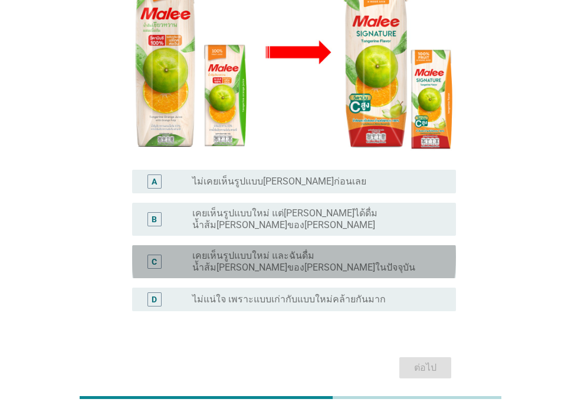
click at [346, 245] on div "C radio_button_unchecked เคยเห็นรูปแบบใหม่ และฉันดื่มน้ำส้ม[PERSON_NAME]ของ[PER…" at bounding box center [294, 261] width 324 height 33
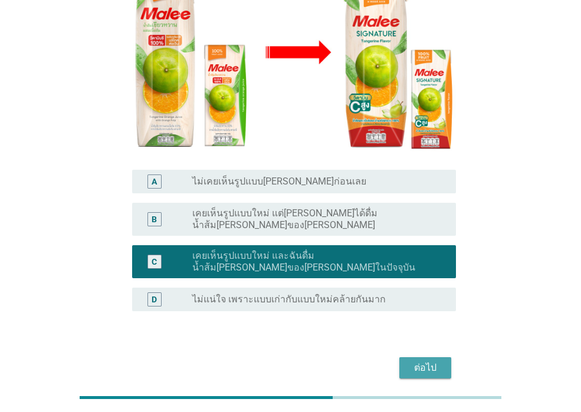
click at [418, 361] on div "ต่อไป" at bounding box center [425, 368] width 33 height 14
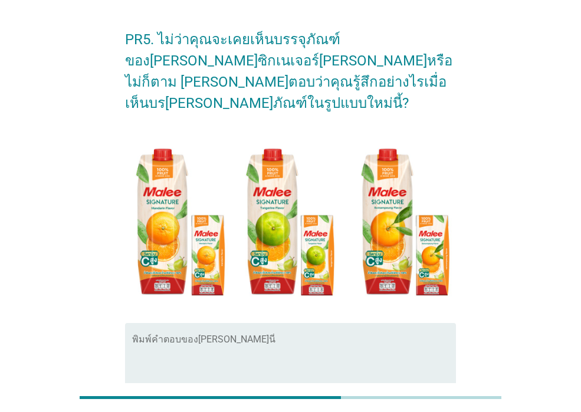
scroll to position [32, 0]
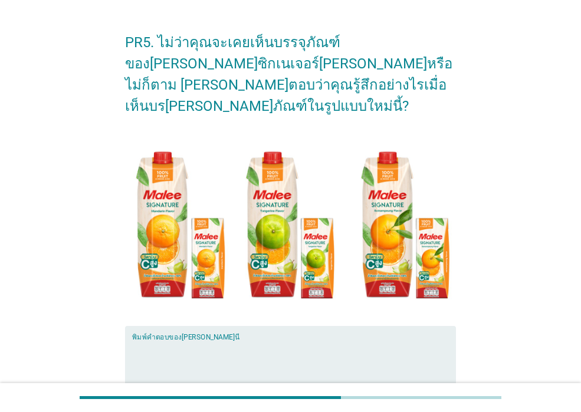
click at [356, 340] on textarea "พิมพ์คำตอบของคุณ ที่นี่" at bounding box center [294, 371] width 324 height 62
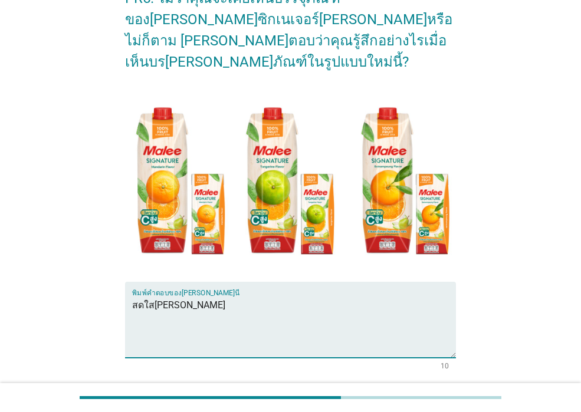
scroll to position [150, 0]
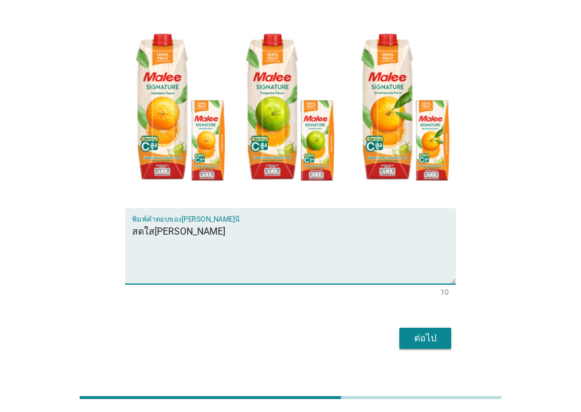
type textarea "สดใส[PERSON_NAME]"
click at [407, 328] on button "ต่อไป" at bounding box center [425, 338] width 52 height 21
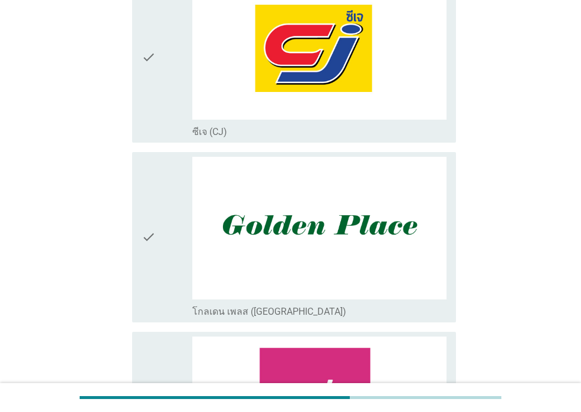
scroll to position [177, 0]
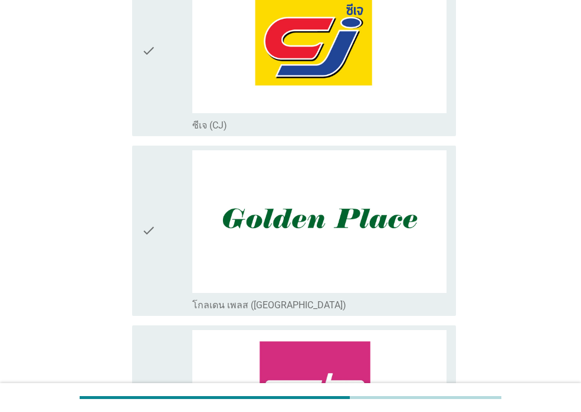
click at [168, 128] on div "check" at bounding box center [167, 51] width 51 height 161
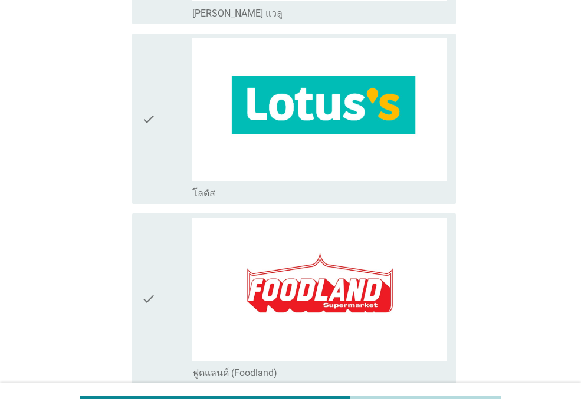
click at [170, 163] on div "check" at bounding box center [167, 118] width 51 height 161
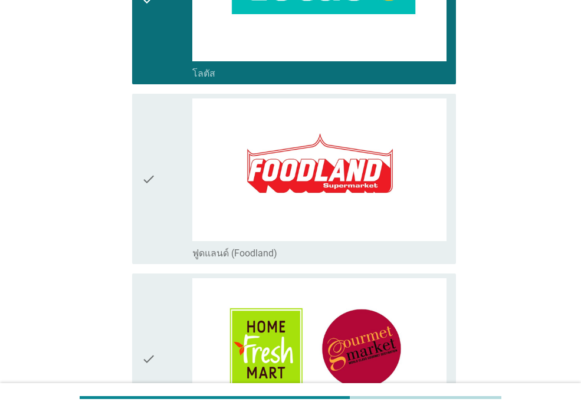
scroll to position [885, 0]
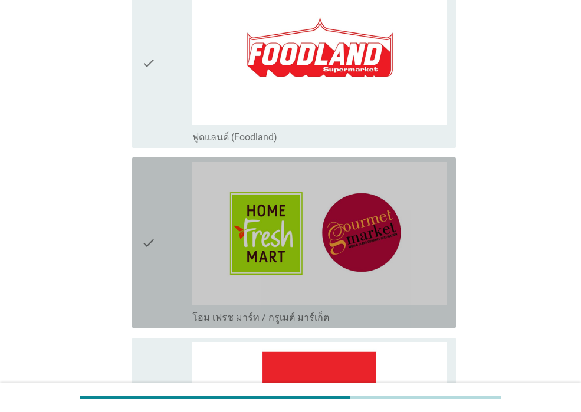
click at [176, 208] on div "check" at bounding box center [167, 242] width 51 height 161
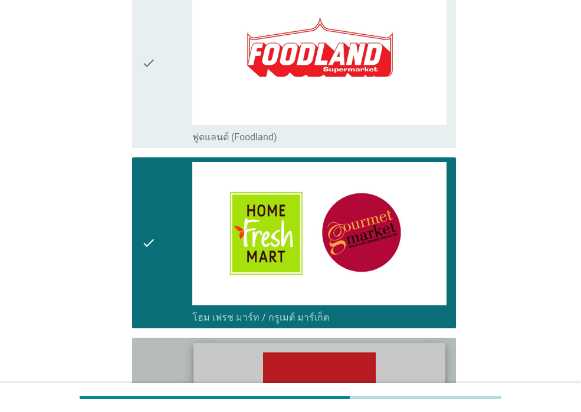
click at [305, 362] on img at bounding box center [318, 414] width 251 height 142
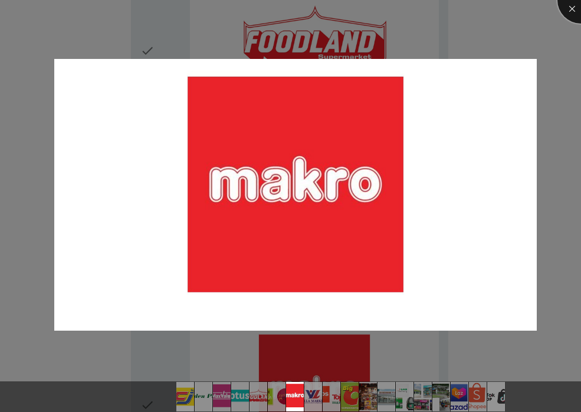
drag, startPoint x: 567, startPoint y: 8, endPoint x: 540, endPoint y: 52, distance: 51.4
click at [567, 9] on div at bounding box center [580, -1] width 47 height 47
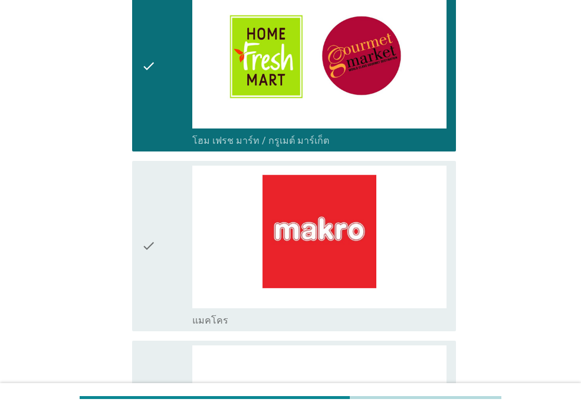
click at [172, 264] on div "check" at bounding box center [167, 246] width 51 height 161
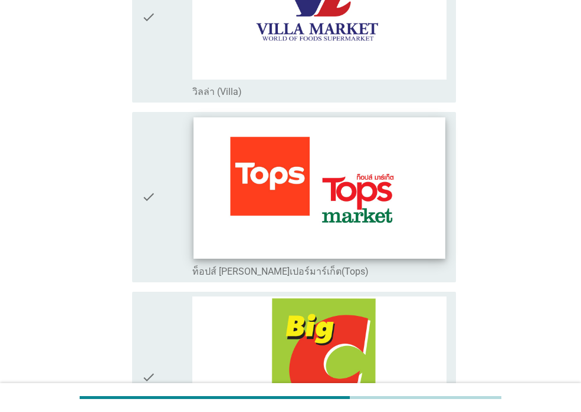
scroll to position [1593, 0]
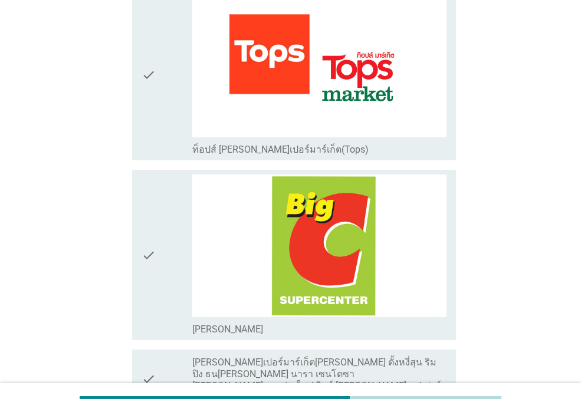
click at [160, 119] on div "check" at bounding box center [167, 75] width 51 height 161
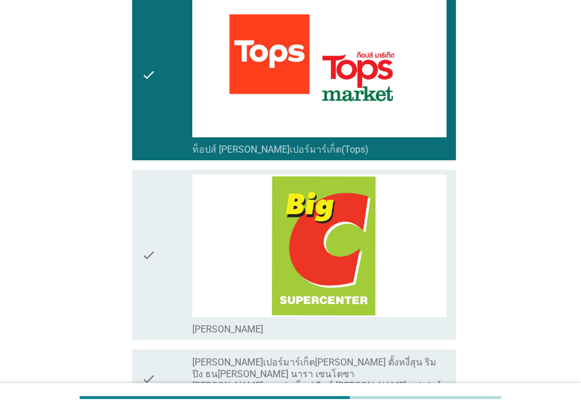
scroll to position [1888, 0]
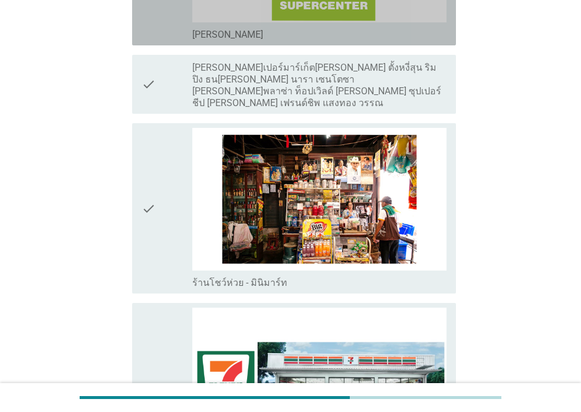
drag, startPoint x: 168, startPoint y: 18, endPoint x: 201, endPoint y: 99, distance: 87.3
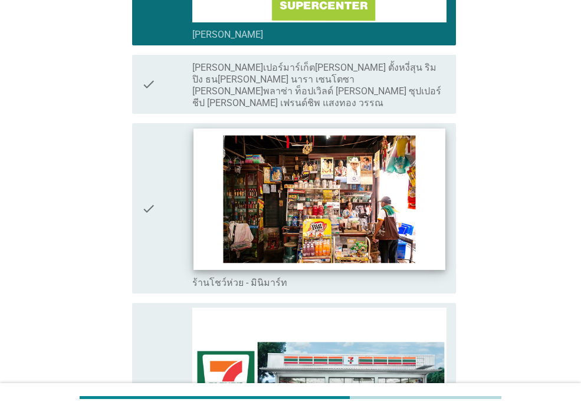
scroll to position [2123, 0]
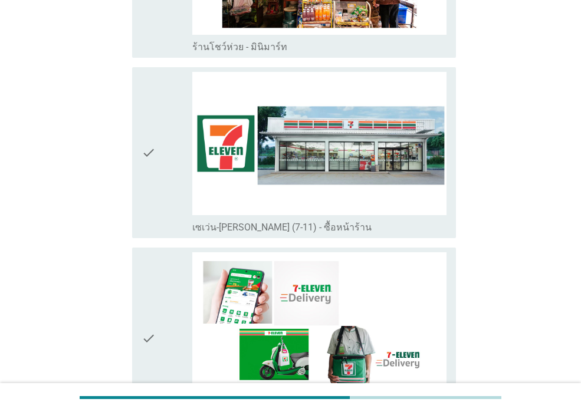
click at [166, 169] on div "check" at bounding box center [167, 152] width 51 height 161
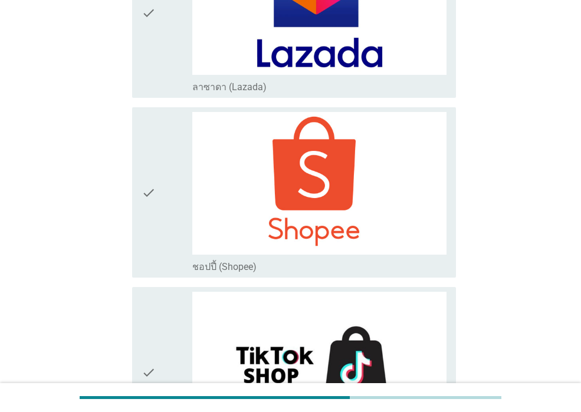
scroll to position [3184, 0]
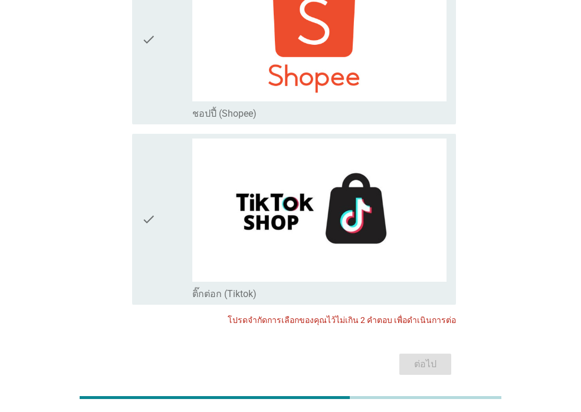
click at [157, 61] on div "check" at bounding box center [167, 39] width 51 height 161
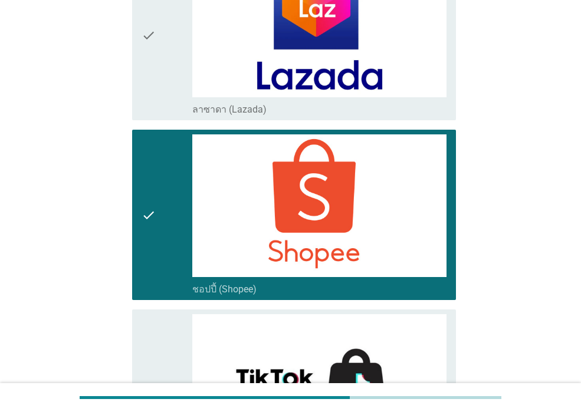
scroll to position [3125, 0]
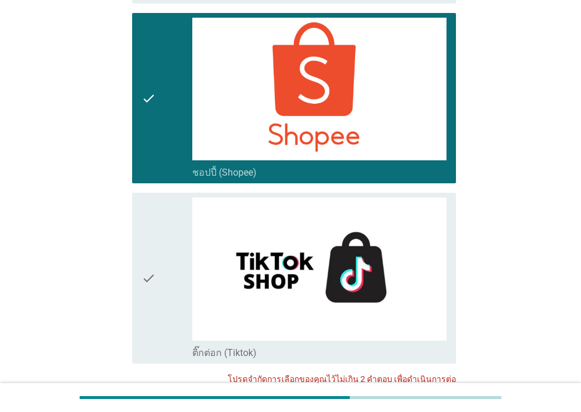
click at [140, 100] on div "check check_box_outline_blank ชอปปี้ (Shopee)" at bounding box center [294, 98] width 324 height 170
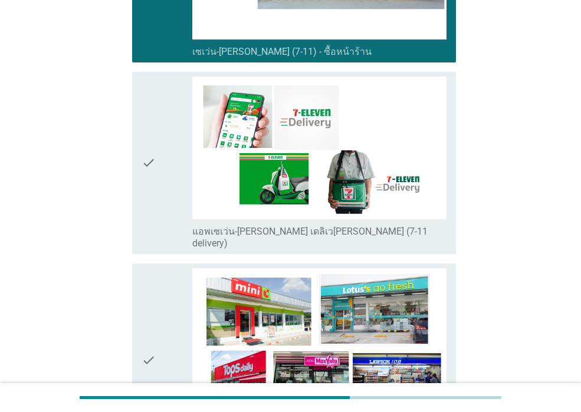
scroll to position [2004, 0]
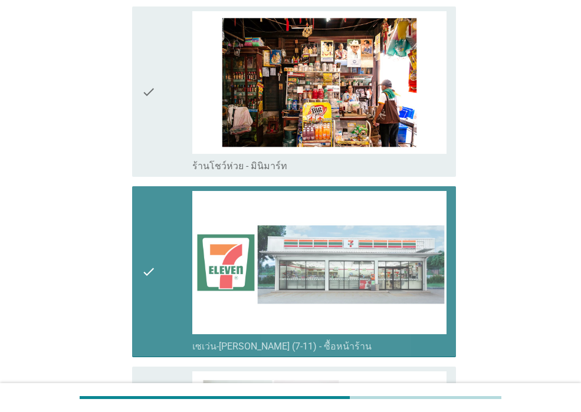
click at [142, 239] on div "check check_box_outline_blank เซเว่น-[PERSON_NAME] (7-11) - ซื้อหน้าร้าน" at bounding box center [294, 271] width 324 height 170
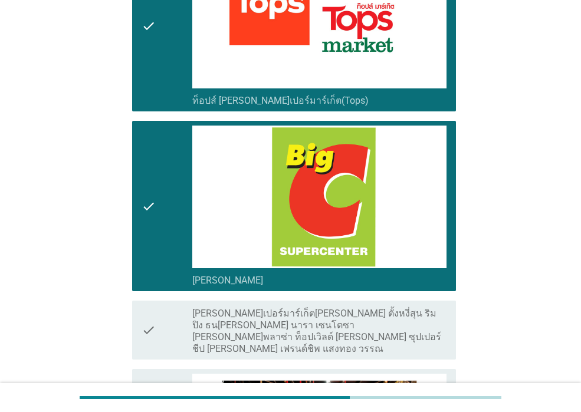
scroll to position [1414, 0]
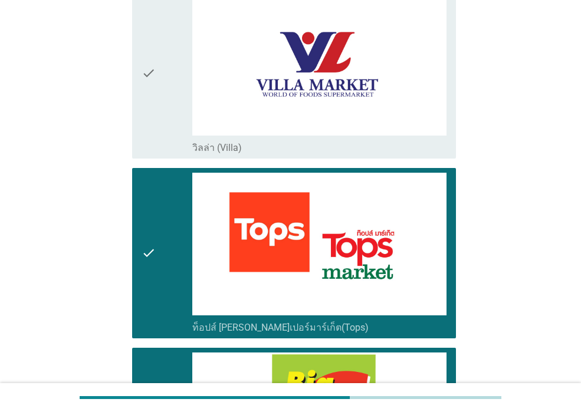
click at [143, 232] on icon "check" at bounding box center [149, 253] width 14 height 161
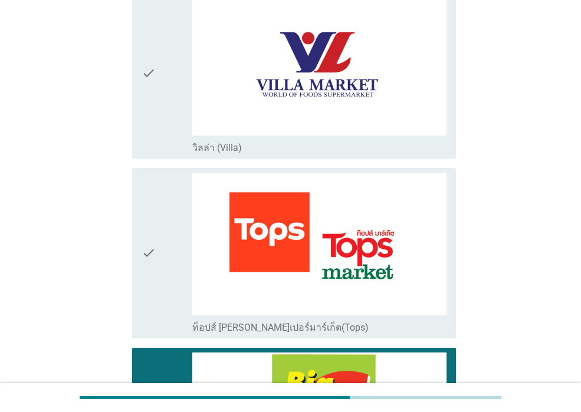
drag, startPoint x: 153, startPoint y: 375, endPoint x: 155, endPoint y: 367, distance: 8.0
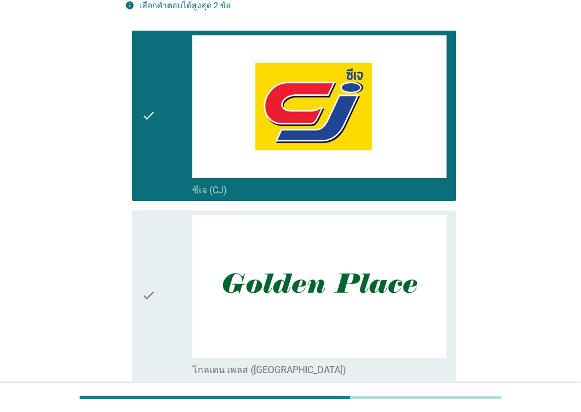
scroll to position [0, 0]
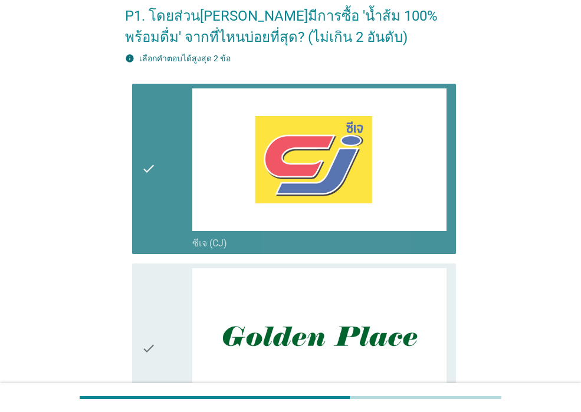
click at [156, 247] on icon "check" at bounding box center [149, 168] width 14 height 161
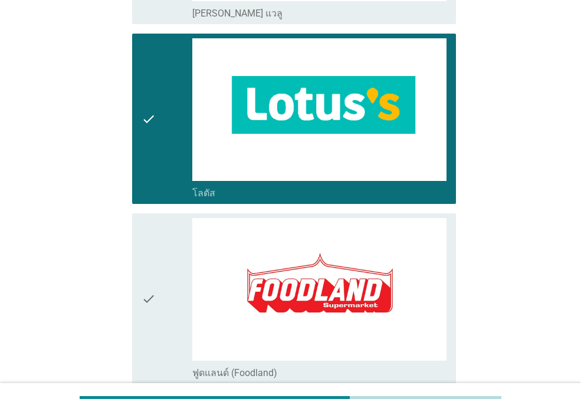
scroll to position [944, 0]
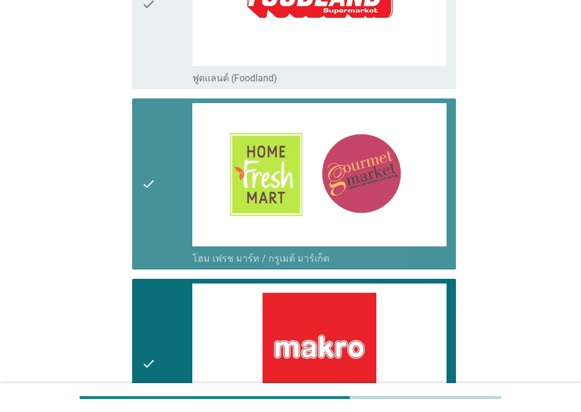
click at [154, 242] on icon "check" at bounding box center [149, 183] width 14 height 161
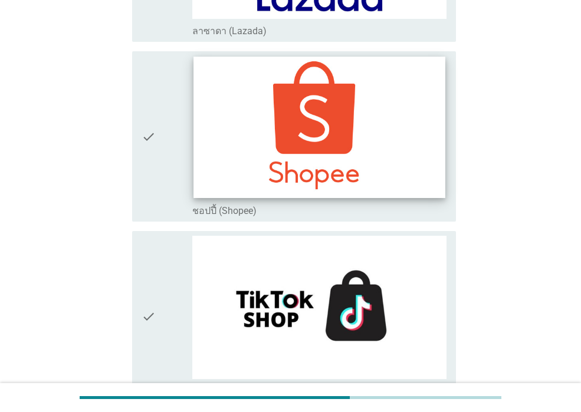
scroll to position [3184, 0]
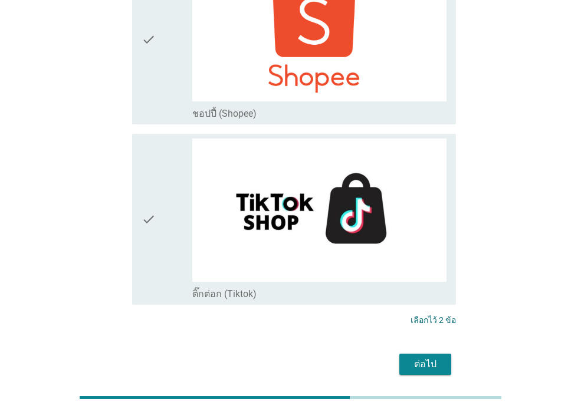
click at [426, 357] on div "ต่อไป" at bounding box center [425, 364] width 33 height 14
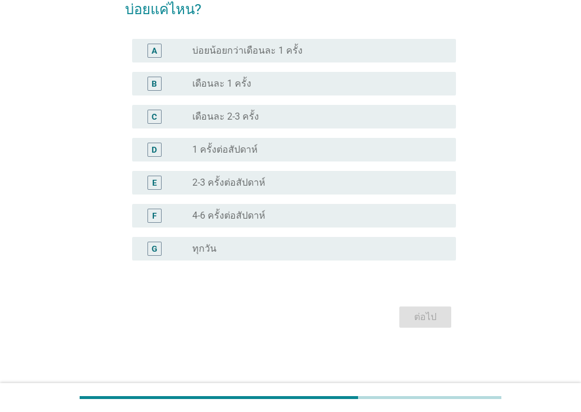
scroll to position [0, 0]
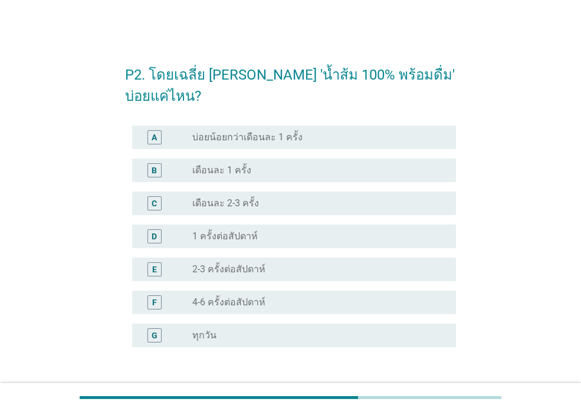
click at [268, 300] on div "radio_button_unchecked 4-6 ครั้งต่อสัปดาห์" at bounding box center [314, 303] width 245 height 12
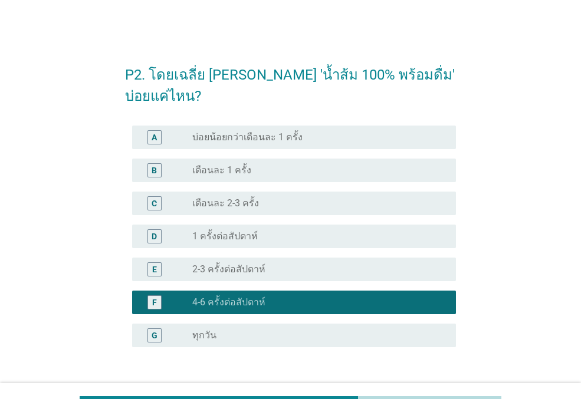
scroll to position [87, 0]
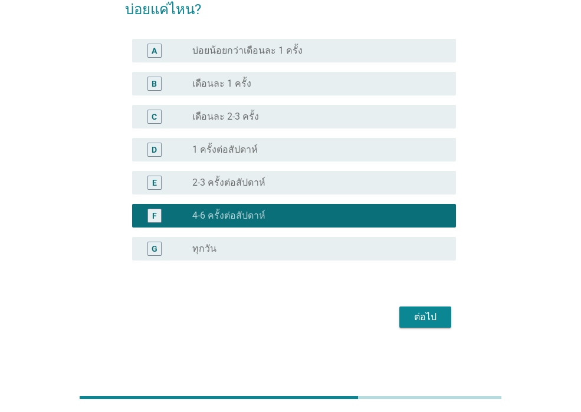
click at [418, 316] on div "ต่อไป" at bounding box center [425, 317] width 33 height 14
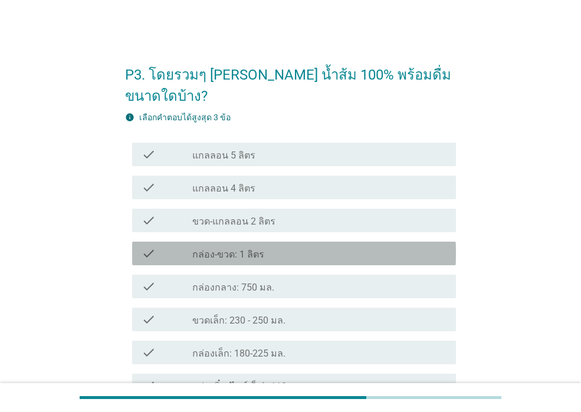
click at [326, 247] on div "check_box_outline_blank กล่อง-ขวด: 1 ลิตร" at bounding box center [319, 254] width 254 height 14
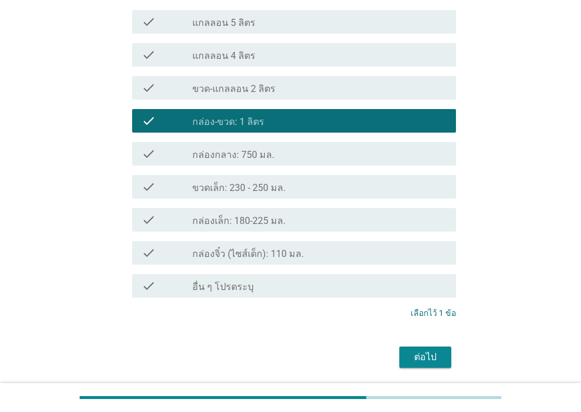
scroll to position [152, 0]
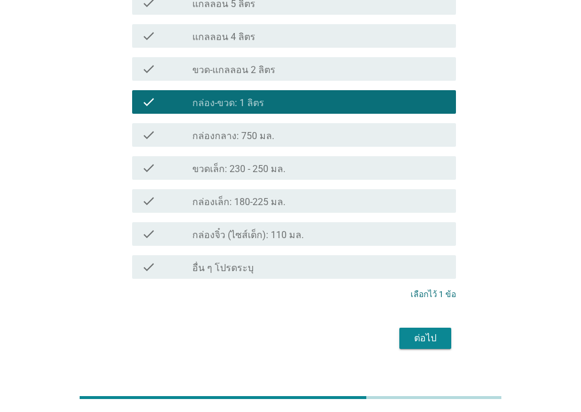
click at [314, 227] on div "check_box_outline_blank กล่องจิ๋ว (ไซส์เด็ก): 110 มล." at bounding box center [319, 234] width 254 height 14
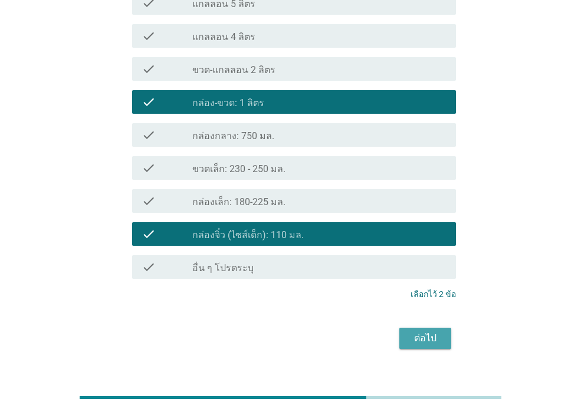
click at [430, 331] on div "ต่อไป" at bounding box center [425, 338] width 33 height 14
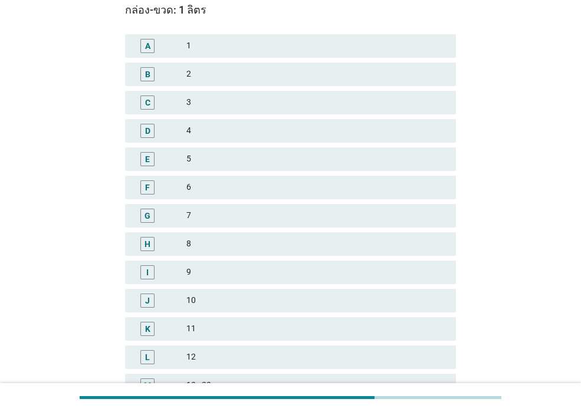
scroll to position [118, 0]
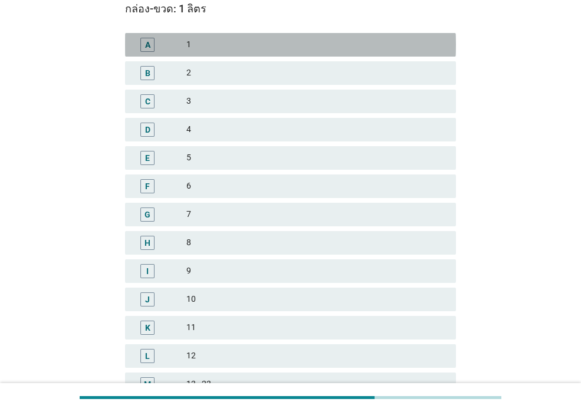
click at [300, 44] on div "1" at bounding box center [316, 45] width 260 height 14
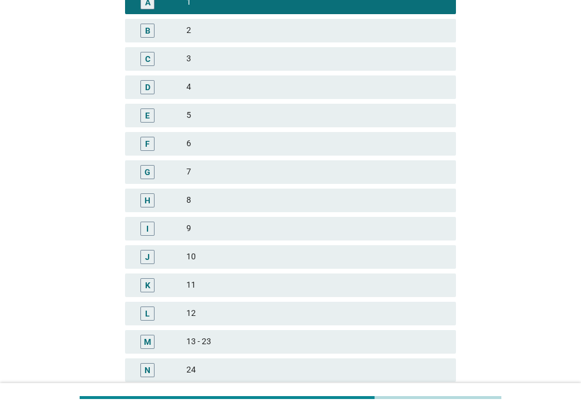
scroll to position [287, 0]
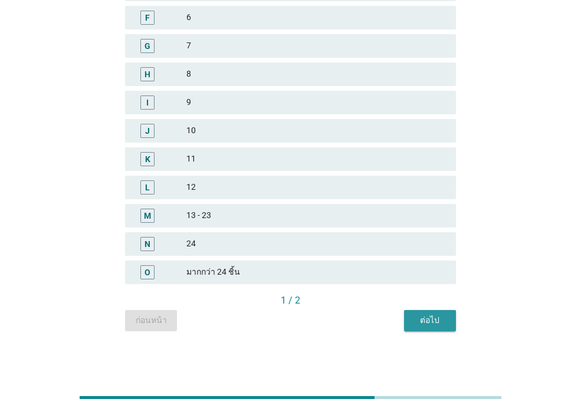
click at [448, 314] on button "ต่อไป" at bounding box center [430, 320] width 52 height 21
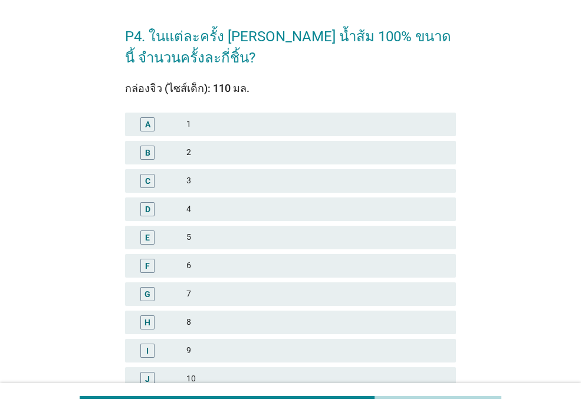
scroll to position [59, 0]
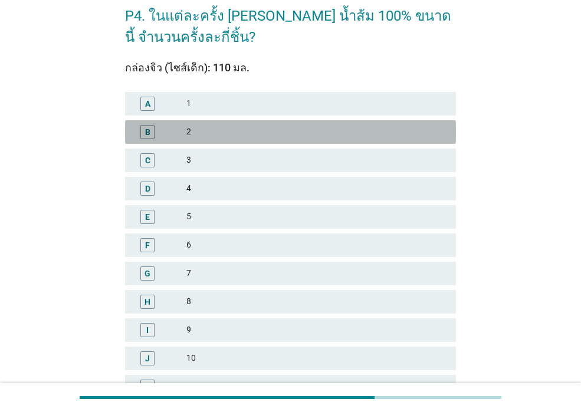
click at [284, 132] on div "2" at bounding box center [316, 132] width 260 height 14
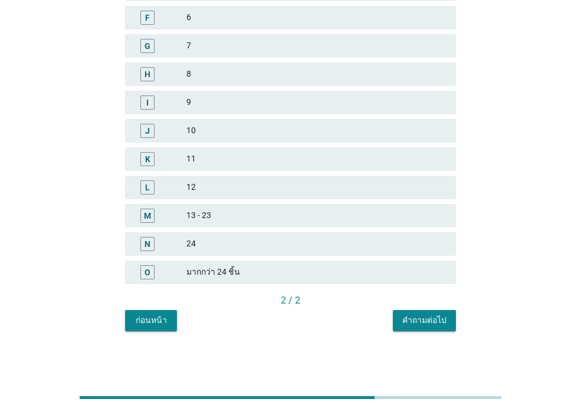
scroll to position [110, 0]
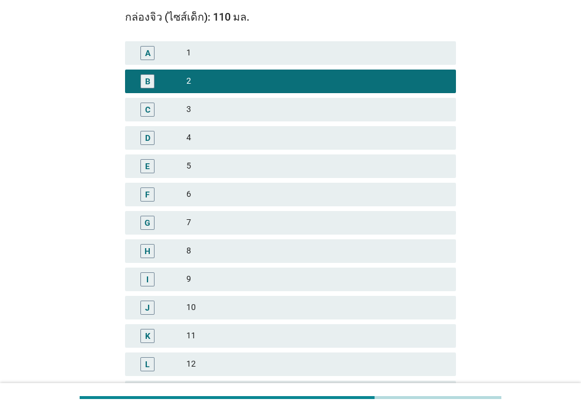
click at [298, 166] on div "5" at bounding box center [316, 166] width 260 height 14
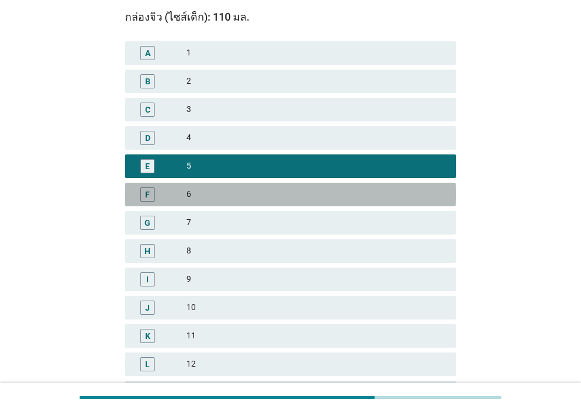
click at [296, 193] on div "6" at bounding box center [316, 195] width 260 height 14
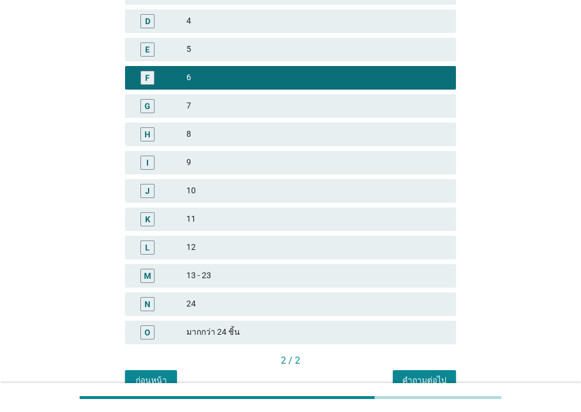
scroll to position [287, 0]
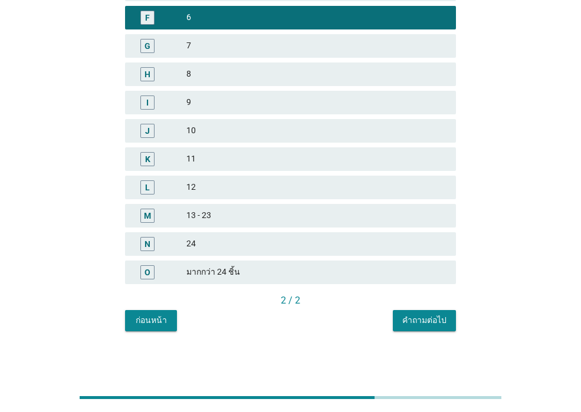
click at [412, 319] on div "คำถามต่อไป" at bounding box center [424, 320] width 44 height 12
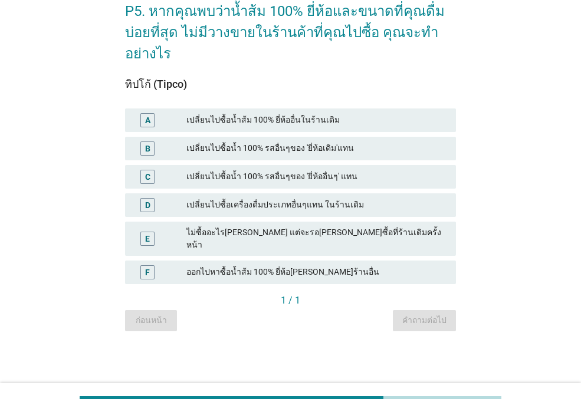
scroll to position [0, 0]
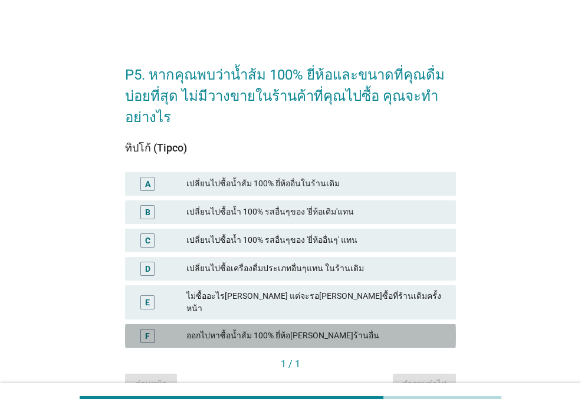
click at [341, 329] on div "ออกไปหาซื้อน้ำส้ม 100% ยี่ห้อ[PERSON_NAME]ร้านอื่น" at bounding box center [316, 336] width 260 height 14
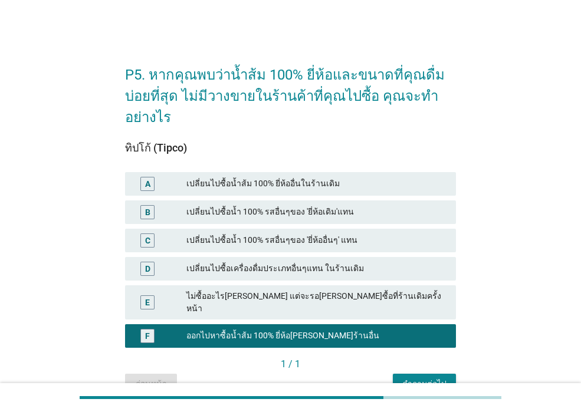
click at [408, 378] on div "คำถามต่อไป" at bounding box center [424, 384] width 44 height 12
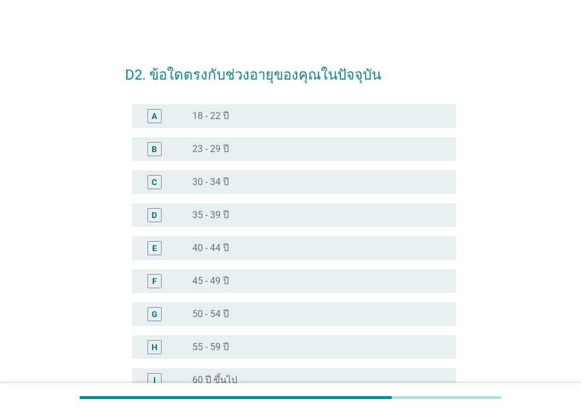
click at [334, 147] on div "radio_button_unchecked 23 - 29 ปี" at bounding box center [314, 149] width 245 height 12
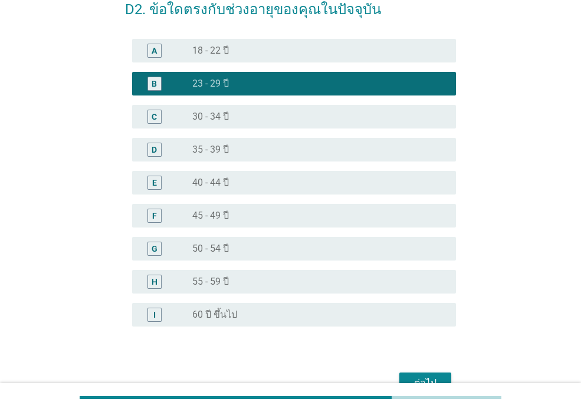
scroll to position [132, 0]
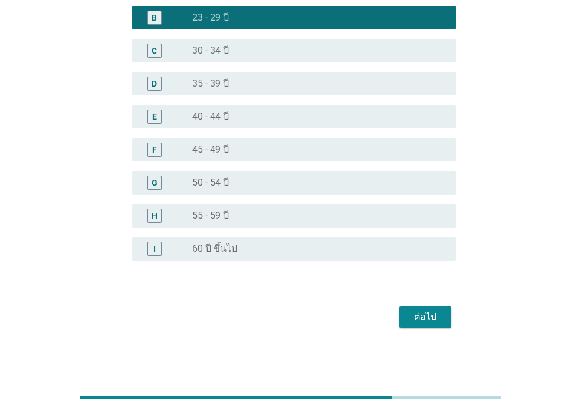
click at [431, 318] on div "ต่อไป" at bounding box center [425, 317] width 33 height 14
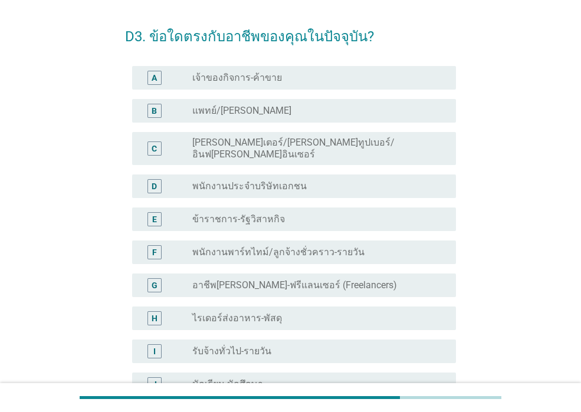
scroll to position [59, 0]
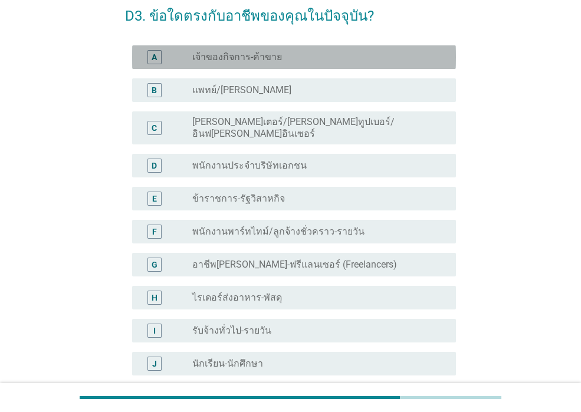
click at [369, 61] on div "radio_button_unchecked เจ้าของกิจการ-ค้าขาย" at bounding box center [314, 57] width 245 height 12
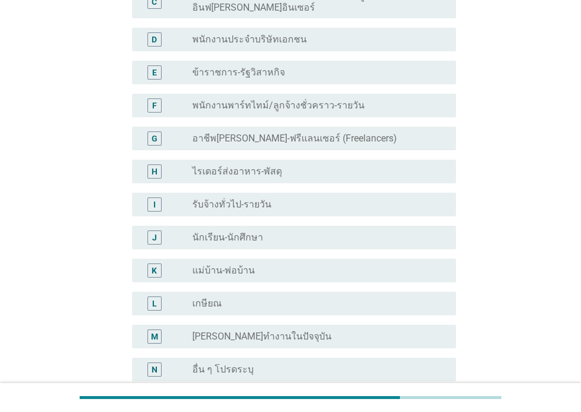
scroll to position [297, 0]
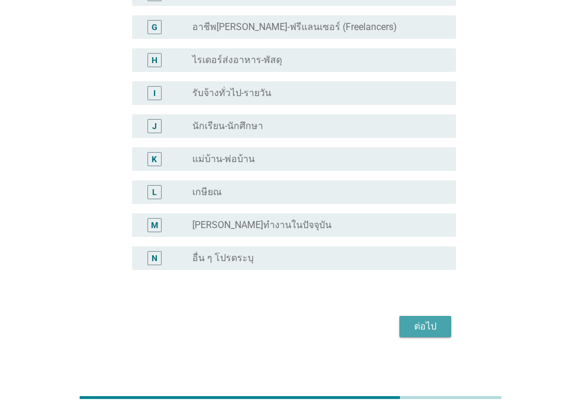
click at [434, 324] on button "ต่อไป" at bounding box center [425, 326] width 52 height 21
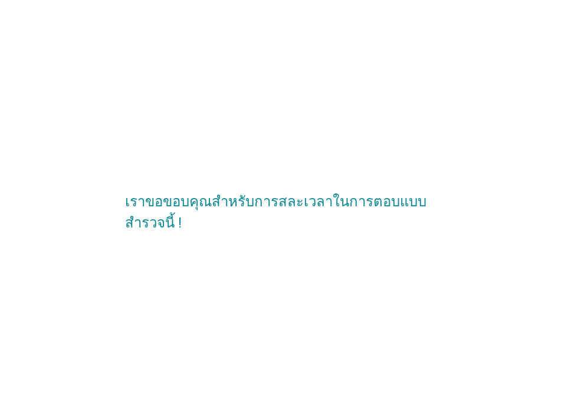
scroll to position [0, 0]
